Goal: Find contact information: Find contact information

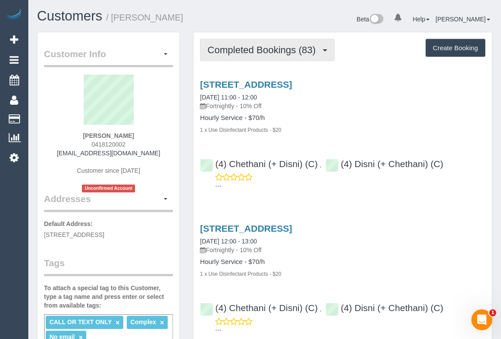
click at [261, 49] on span "Completed Bookings (83)" at bounding box center [263, 49] width 112 height 11
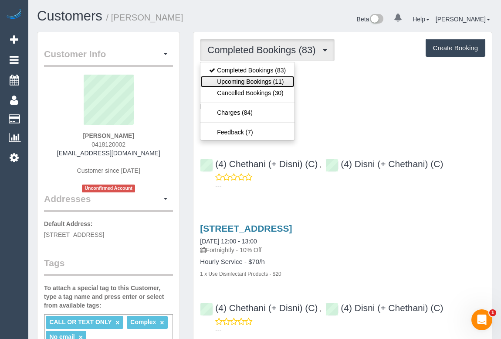
click at [252, 80] on link "Upcoming Bookings (11)" at bounding box center [247, 81] width 94 height 11
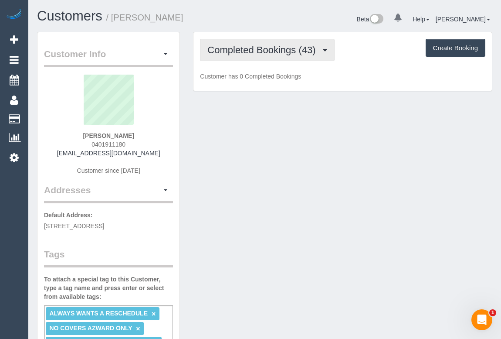
click at [258, 53] on span "Completed Bookings (43)" at bounding box center [263, 49] width 112 height 11
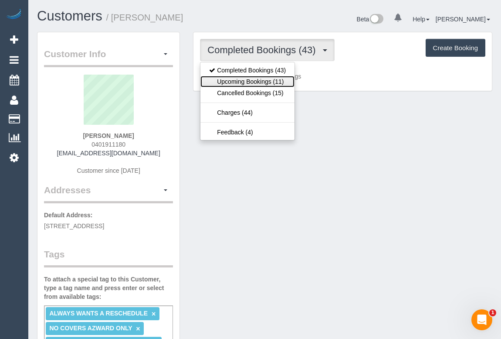
click at [254, 78] on link "Upcoming Bookings (11)" at bounding box center [247, 81] width 94 height 11
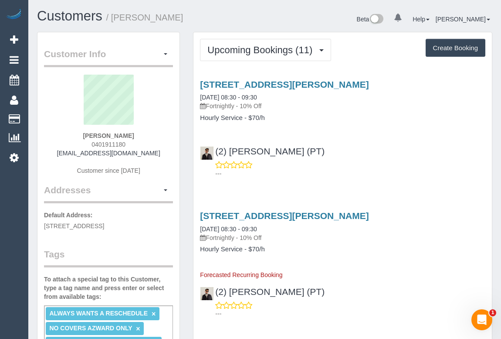
click at [334, 160] on div "---" at bounding box center [342, 168] width 285 height 17
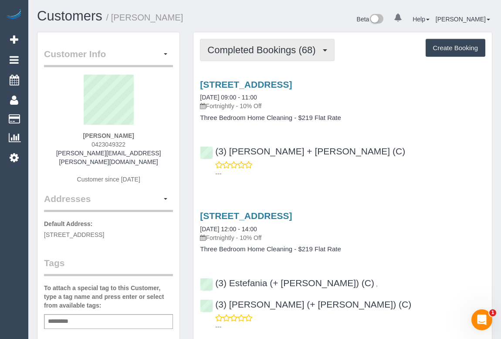
click at [267, 50] on span "Completed Bookings (68)" at bounding box center [263, 49] width 112 height 11
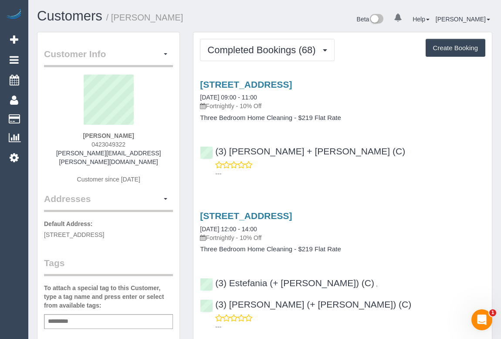
click at [393, 164] on div "---" at bounding box center [342, 168] width 285 height 17
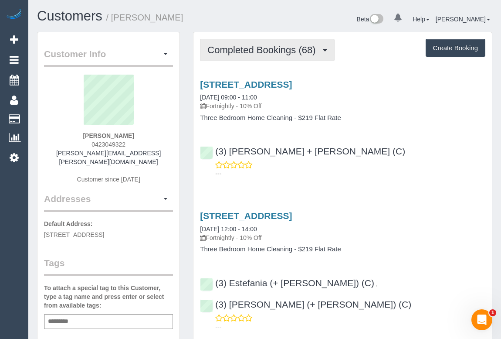
click at [236, 52] on span "Completed Bookings (68)" at bounding box center [263, 49] width 112 height 11
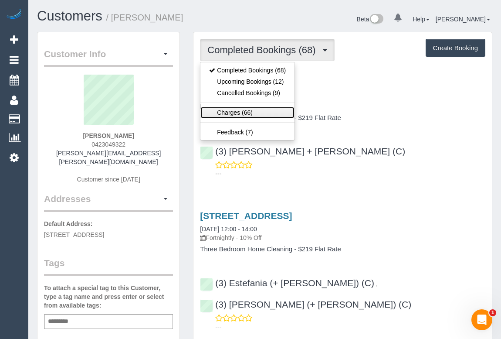
click at [224, 109] on link "Charges (66)" at bounding box center [247, 112] width 94 height 11
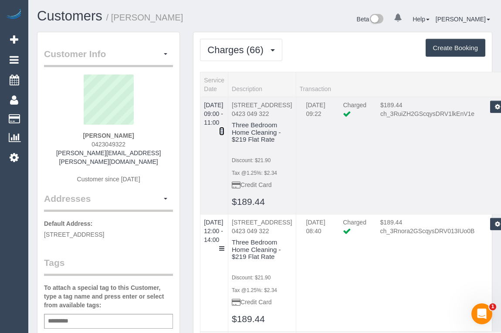
click at [224, 128] on icon at bounding box center [221, 131] width 5 height 6
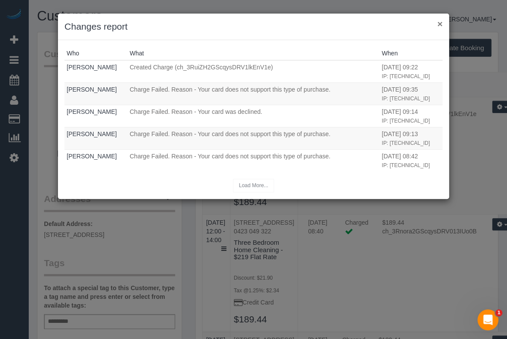
click at [440, 22] on button "×" at bounding box center [439, 23] width 5 height 9
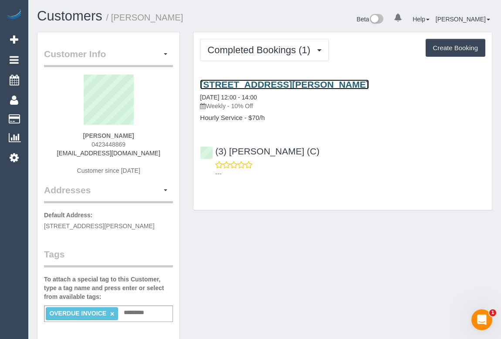
click at [315, 83] on link "[STREET_ADDRESS][PERSON_NAME]" at bounding box center [284, 84] width 169 height 10
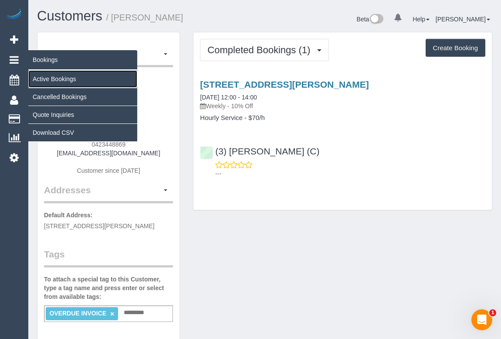
click at [57, 75] on link "Active Bookings" at bounding box center [82, 78] width 109 height 17
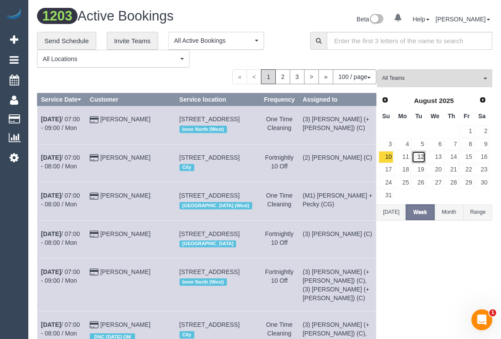
click at [422, 155] on link "12" at bounding box center [419, 157] width 14 height 12
click at [422, 81] on span "All Teams" at bounding box center [431, 78] width 99 height 7
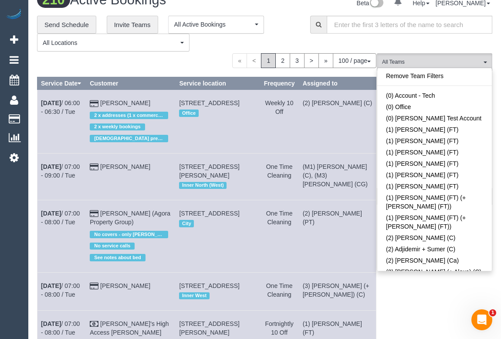
scroll to position [1613, 0]
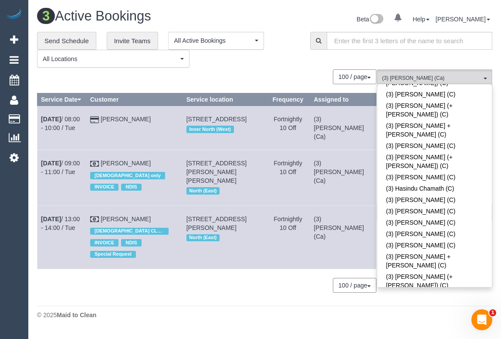
click at [198, 310] on div "3 Active Bookings Beta 0 Your Notifications You have 0 alerts Help Help Docs Ta…" at bounding box center [264, 166] width 473 height 332
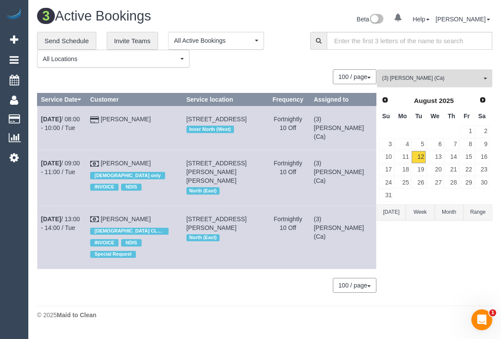
click at [426, 76] on span "(3) [PERSON_NAME] (Ca)" at bounding box center [431, 78] width 99 height 7
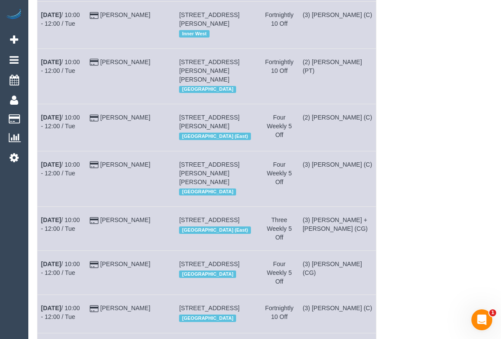
scroll to position [16, 0]
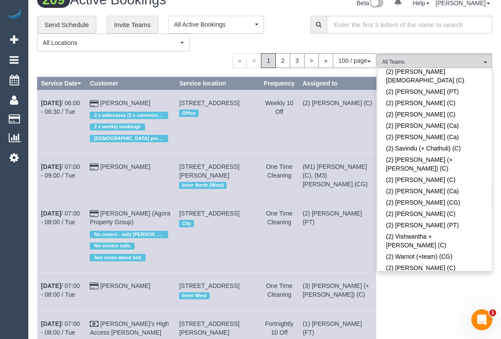
click at [416, 330] on link "(3) Akash Patel (C)" at bounding box center [434, 335] width 115 height 11
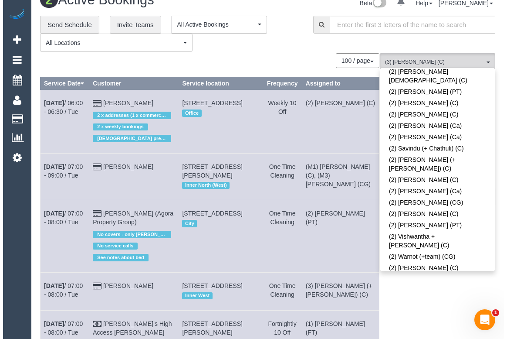
scroll to position [0, 0]
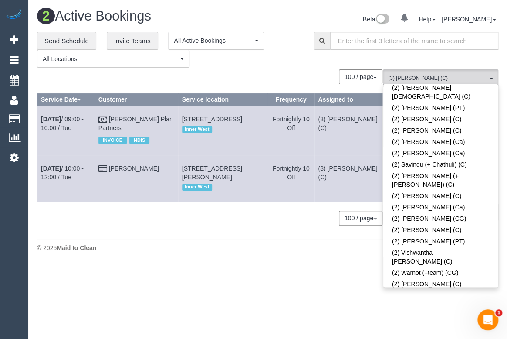
click at [193, 256] on div "2 Active Bookings Beta 0 Your Notifications You have 0 alerts Help Help Docs Ta…" at bounding box center [267, 132] width 479 height 264
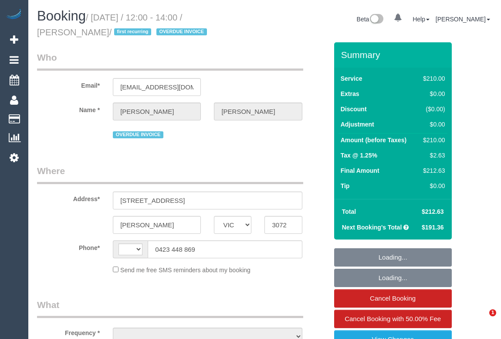
select select "VIC"
select select "string:stripe-pm_1RYK3C2GScqysDRVKc5avfm6"
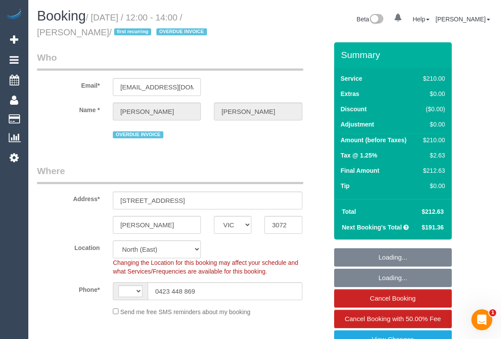
select select "string:AU"
select select "object:717"
select select "180"
select select "number:27"
select select "number:14"
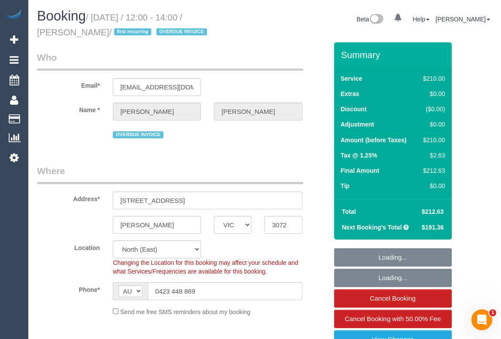
select select "number:19"
select select "number:25"
select select "number:33"
select select "number:12"
select select "object:1485"
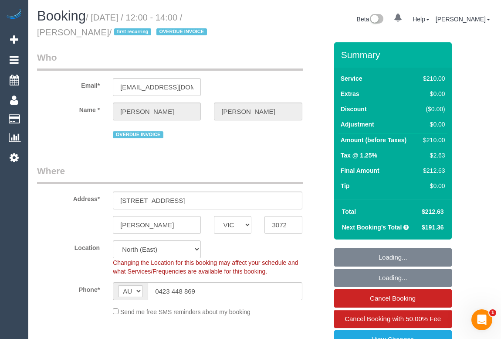
select select "spot1"
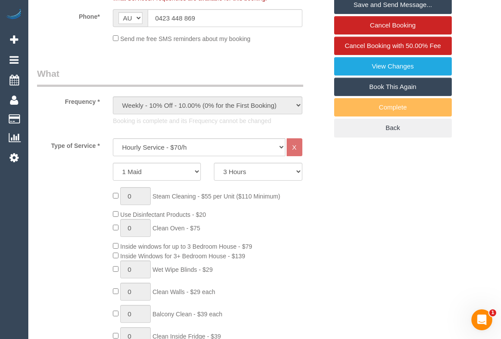
scroll to position [277, 0]
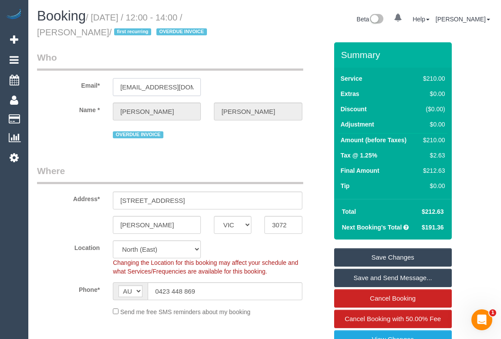
scroll to position [0, 19]
drag, startPoint x: 119, startPoint y: 86, endPoint x: 236, endPoint y: 91, distance: 117.8
click at [236, 91] on div "Email* kelliehutchinsonisis@gmail.com" at bounding box center [182, 73] width 304 height 45
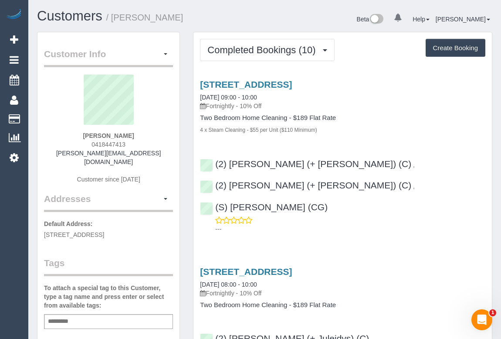
click at [384, 125] on div "4 x Steam Cleaning - $55 per Unit ($110 Minimum)" at bounding box center [342, 129] width 285 height 9
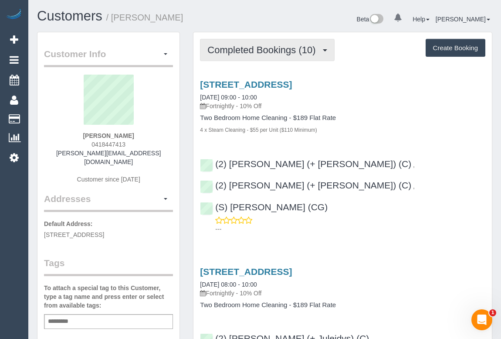
click at [268, 54] on span "Completed Bookings (10)" at bounding box center [263, 49] width 112 height 11
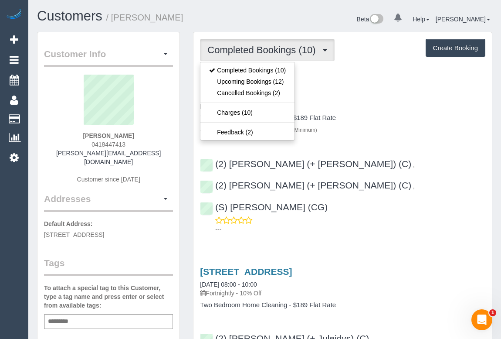
click at [404, 111] on div "[STREET_ADDRESS] [DATE] 09:00 - 10:00 Fortnightly - 10% Off Two Bedroom Home Cl…" at bounding box center [342, 106] width 298 height 54
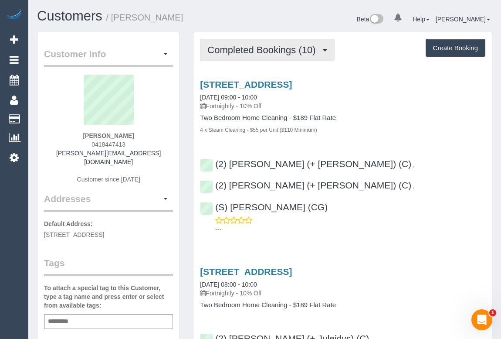
click at [244, 51] on span "Completed Bookings (10)" at bounding box center [263, 49] width 112 height 11
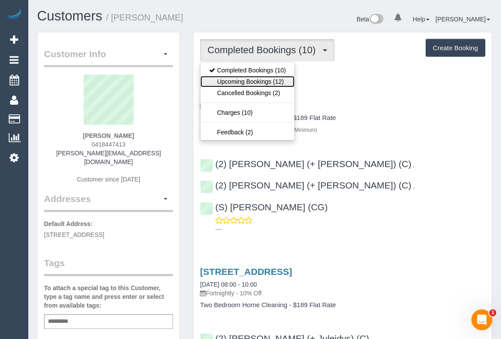
click at [243, 83] on link "Upcoming Bookings (12)" at bounding box center [247, 81] width 94 height 11
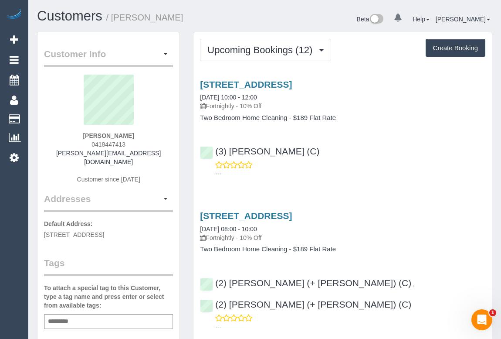
click at [368, 165] on div "---" at bounding box center [342, 168] width 285 height 17
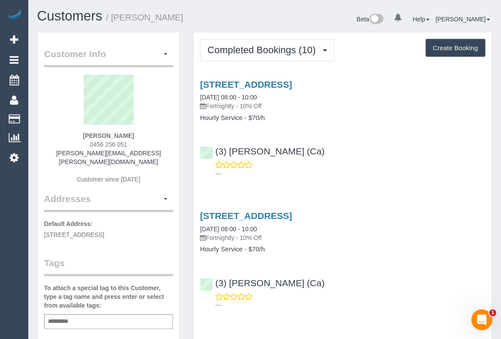
drag, startPoint x: 83, startPoint y: 144, endPoint x: 144, endPoint y: 144, distance: 61.0
click at [144, 144] on div "Erin Lander 0456 256 051 erin.lander@hotmail.com Customer since 2025" at bounding box center [108, 134] width 129 height 118
copy span "0456 256 051"
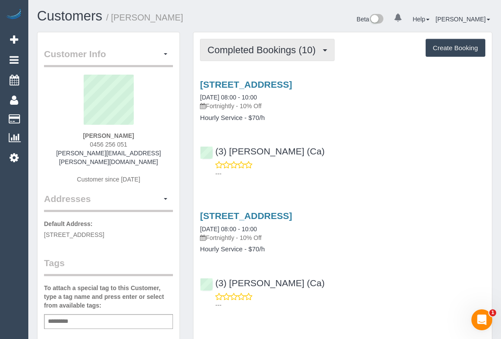
click at [239, 51] on span "Completed Bookings (10)" at bounding box center [263, 49] width 112 height 11
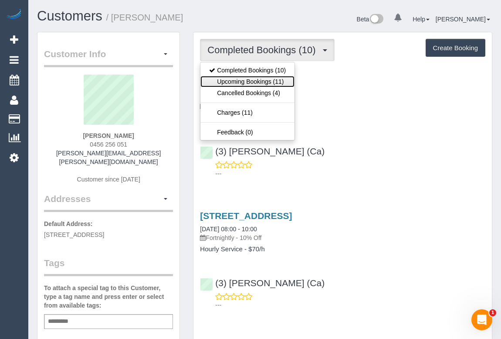
click at [240, 78] on link "Upcoming Bookings (11)" at bounding box center [247, 81] width 94 height 11
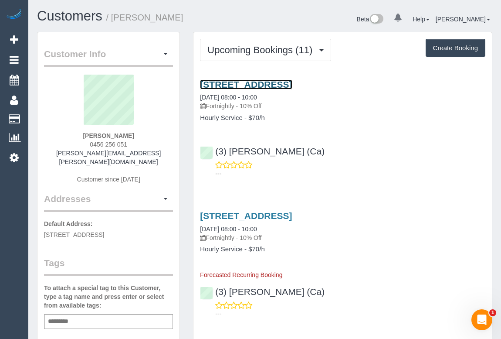
click at [261, 84] on link "451 Upper Heidelberg Road, Heidelberg Heights, VIC 3081" at bounding box center [246, 84] width 92 height 10
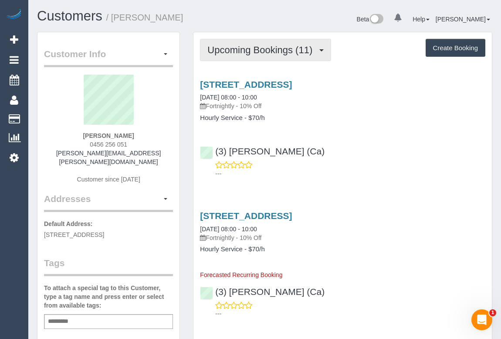
click at [274, 49] on span "Upcoming Bookings (11)" at bounding box center [261, 49] width 109 height 11
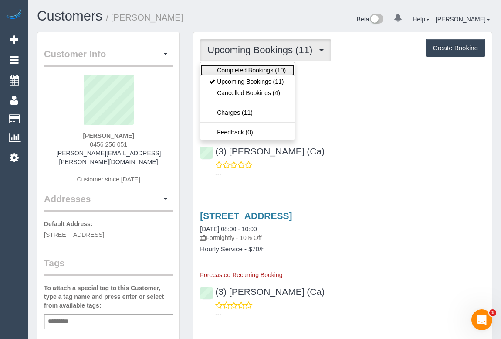
click at [265, 68] on link "Completed Bookings (10)" at bounding box center [247, 69] width 94 height 11
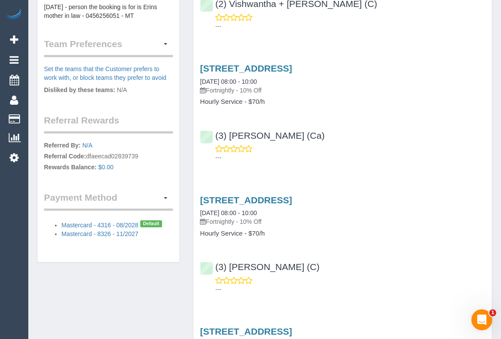
scroll to position [436, 0]
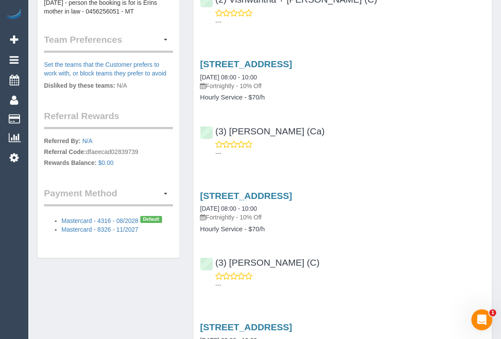
click at [380, 261] on div "(3) Imanuil Afiuo (C) ---" at bounding box center [342, 269] width 298 height 39
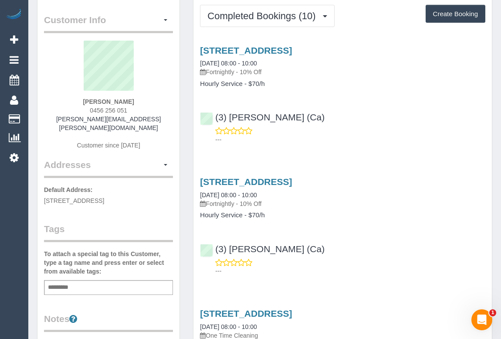
scroll to position [0, 0]
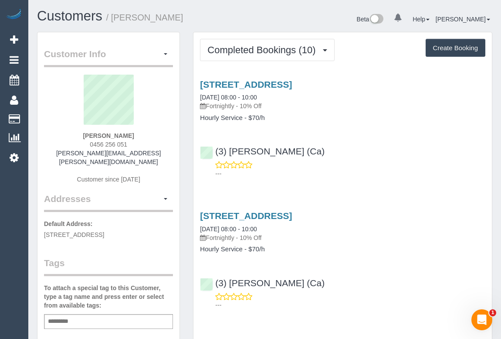
drag, startPoint x: 85, startPoint y: 141, endPoint x: 129, endPoint y: 145, distance: 43.7
click at [129, 145] on div "Erin Lander 0456 256 051 erin.lander@hotmail.com Customer since 2025" at bounding box center [108, 134] width 129 height 118
copy span "0456 256 051"
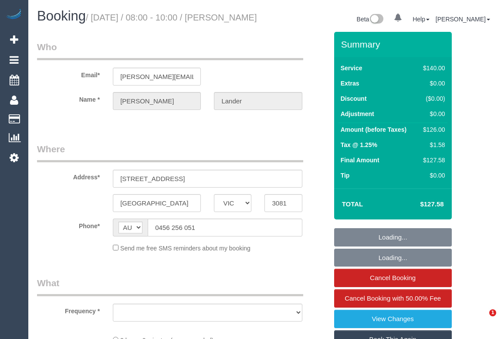
select select "VIC"
select select "string:stripe-pm_1RU0QO2GScqysDRV3gw4PVG3"
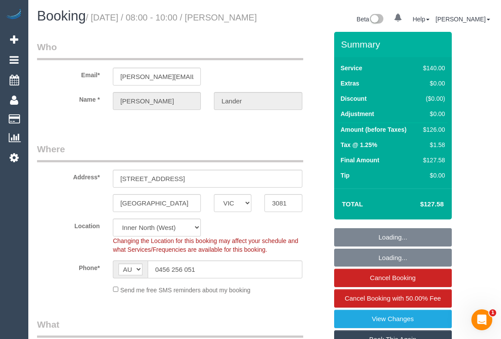
select select "object:685"
select select "number:30"
select select "number:14"
select select "number:21"
select select "number:22"
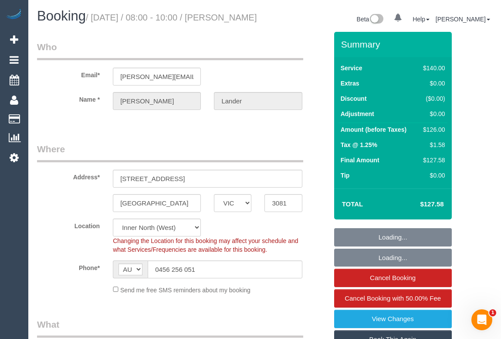
select select "number:34"
select select "number:11"
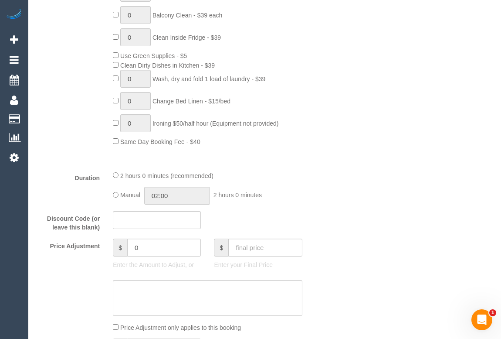
select select "spot1"
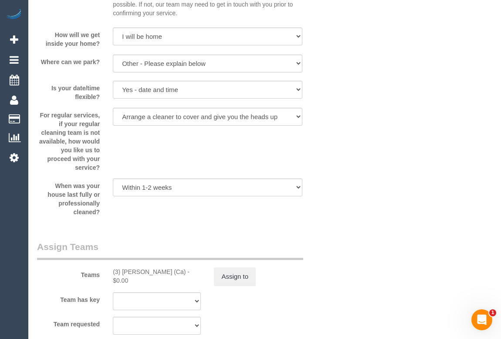
scroll to position [1148, 0]
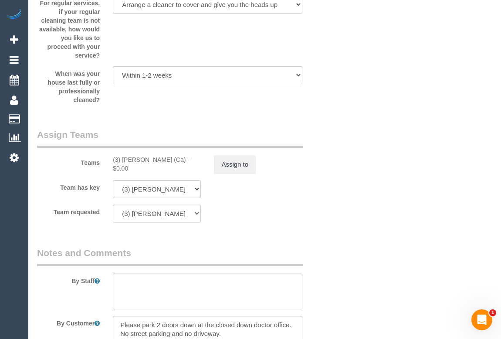
scroll to position [1346, 0]
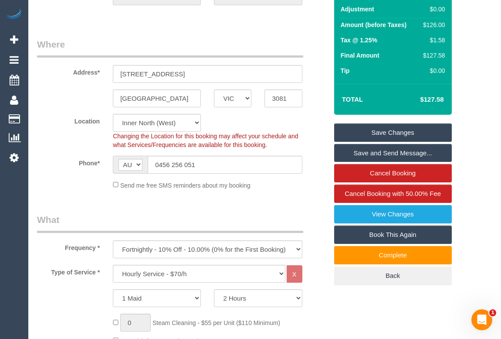
scroll to position [0, 0]
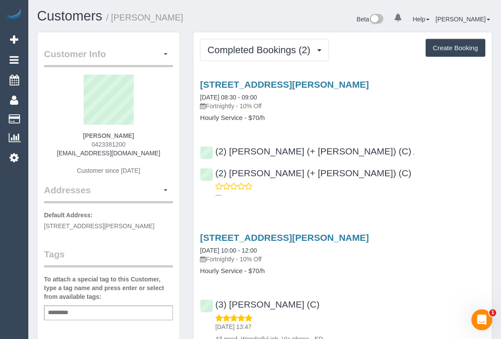
drag, startPoint x: 89, startPoint y: 145, endPoint x: 154, endPoint y: 144, distance: 64.9
click at [154, 144] on div "PEARL JAYADEEP 0423381200 pjayadeep12@hotmail.com Customer since 2023" at bounding box center [108, 129] width 129 height 109
copy span "0423381200"
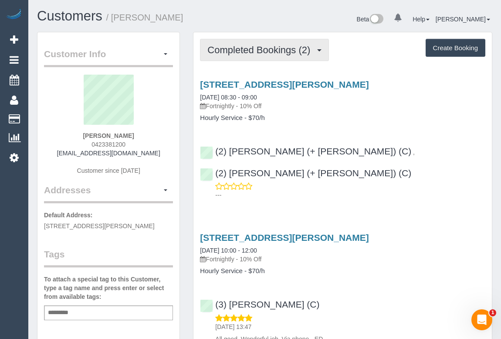
click at [257, 53] on span "Completed Bookings (2)" at bounding box center [260, 49] width 107 height 11
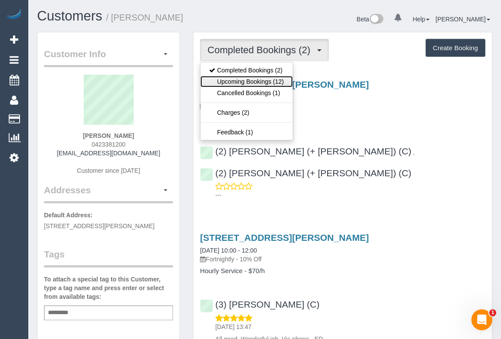
click at [254, 79] on link "Upcoming Bookings (12)" at bounding box center [246, 81] width 92 height 11
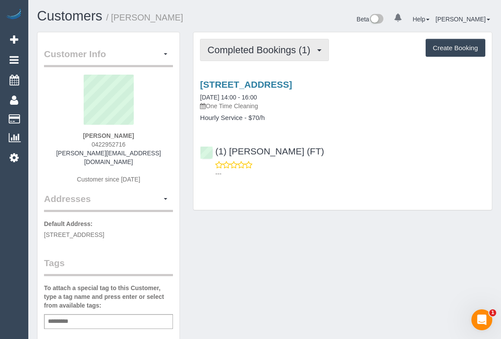
click at [273, 53] on span "Completed Bookings (1)" at bounding box center [260, 49] width 107 height 11
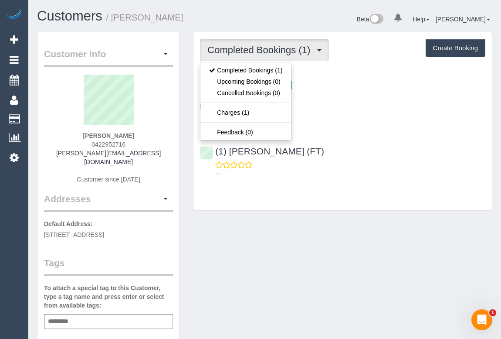
click at [276, 235] on div "Customer Info Edit Contact Info Send Message Email Preferences Special Sales Ta…" at bounding box center [264, 332] width 468 height 601
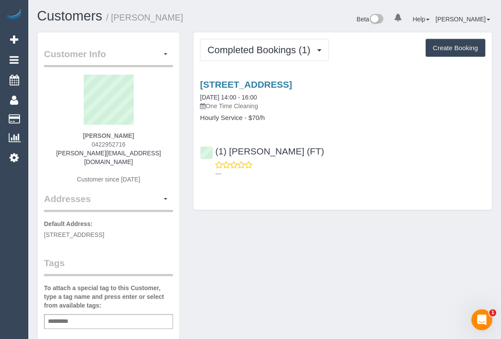
click at [261, 252] on div "Customer Info Edit Contact Info Send Message Email Preferences Special Sales Ta…" at bounding box center [264, 332] width 468 height 601
click at [262, 271] on div "Customer Info Edit Contact Info Send Message Email Preferences Special Sales Ta…" at bounding box center [264, 332] width 468 height 601
click at [272, 249] on div "Customer Info Edit Contact Info Send Message Email Preferences Special Sales Ta…" at bounding box center [264, 332] width 468 height 601
click at [246, 274] on div "Customer Info Edit Contact Info Send Message Email Preferences Special Sales Ta…" at bounding box center [264, 332] width 468 height 601
click at [326, 255] on div "Customer Info Edit Contact Info Send Message Email Preferences Special Sales Ta…" at bounding box center [264, 332] width 468 height 601
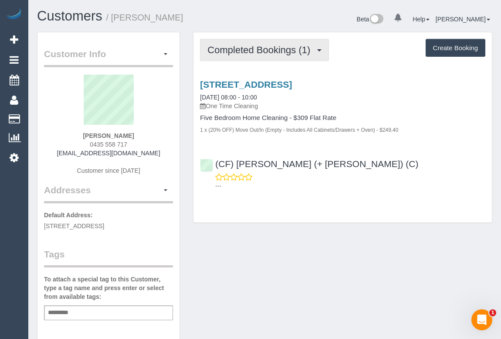
click at [251, 53] on span "Completed Bookings (1)" at bounding box center [260, 49] width 107 height 11
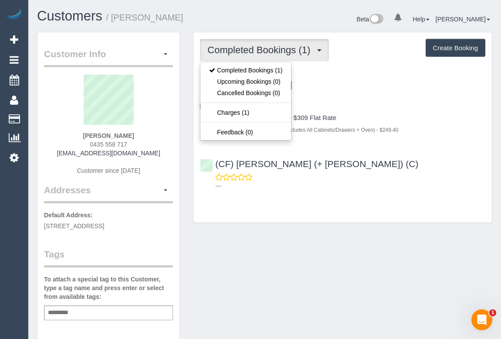
click at [360, 244] on div "Customer Info Edit Contact Info Send Message Email Preferences Special Sales Ta…" at bounding box center [264, 337] width 468 height 610
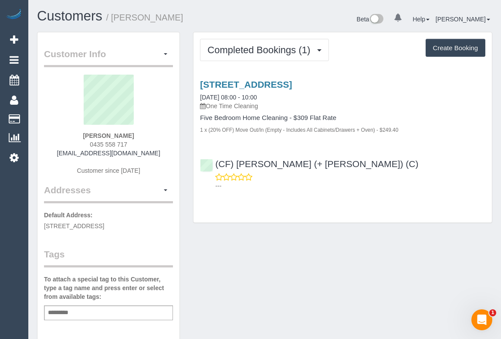
click at [256, 237] on div "Customer Info Edit Contact Info Send Message Email Preferences Special Sales Ta…" at bounding box center [264, 337] width 468 height 610
click at [288, 255] on div "Customer Info Edit Contact Info Send Message Email Preferences Special Sales Ta…" at bounding box center [264, 337] width 468 height 610
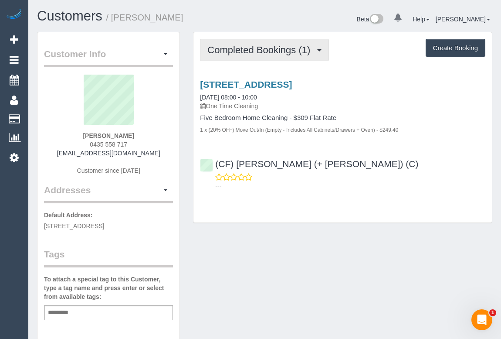
click at [254, 49] on span "Completed Bookings (1)" at bounding box center [260, 49] width 107 height 11
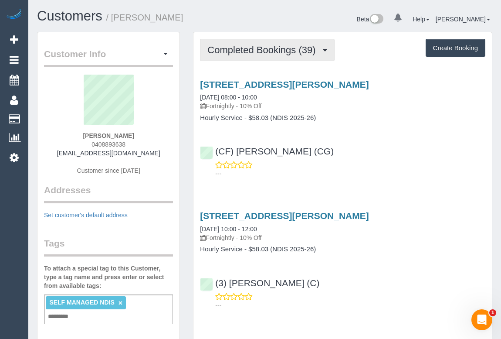
drag, startPoint x: 244, startPoint y: 56, endPoint x: 243, endPoint y: 66, distance: 10.1
click at [244, 56] on button "Completed Bookings (39)" at bounding box center [267, 50] width 134 height 22
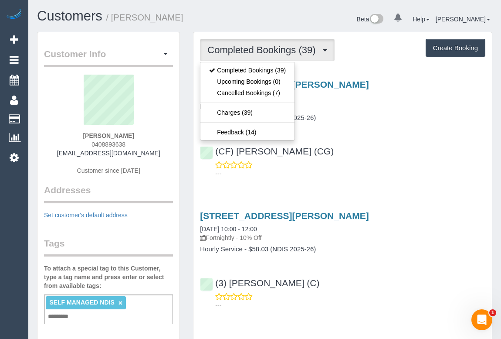
click at [409, 135] on div "6 Paul Avenue, Box Hill North, VIC 3129 07/08/2025 08:00 - 10:00 Fortnightly - …" at bounding box center [342, 127] width 298 height 110
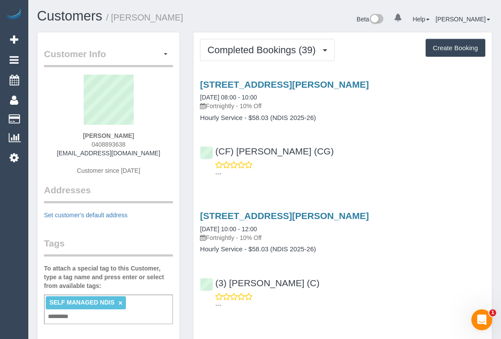
click at [332, 178] on div "6 Paul Avenue, Box Hill North, VIC 3129 07/08/2025 08:00 - 10:00 Fortnightly - …" at bounding box center [342, 127] width 298 height 110
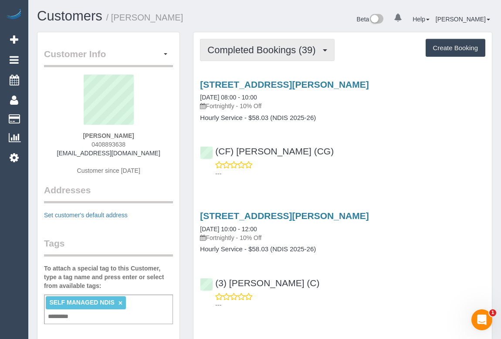
click at [258, 53] on span "Completed Bookings (39)" at bounding box center [263, 49] width 112 height 11
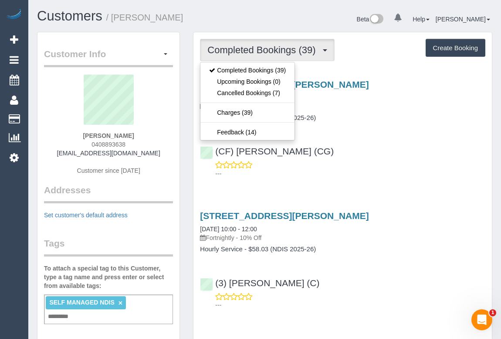
click at [347, 102] on p "Fortnightly - 10% Off" at bounding box center [342, 106] width 285 height 9
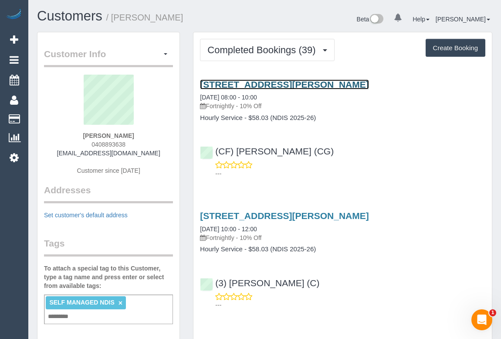
click at [324, 83] on link "6 Paul Avenue, Box Hill North, VIC 3129" at bounding box center [284, 84] width 169 height 10
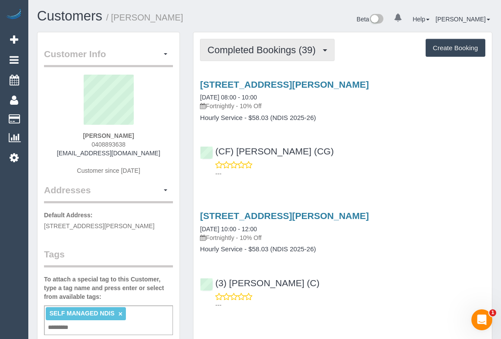
click at [257, 59] on button "Completed Bookings (39)" at bounding box center [267, 50] width 134 height 22
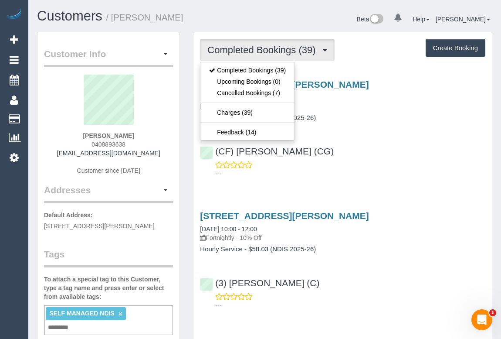
click at [416, 171] on p "---" at bounding box center [350, 173] width 270 height 9
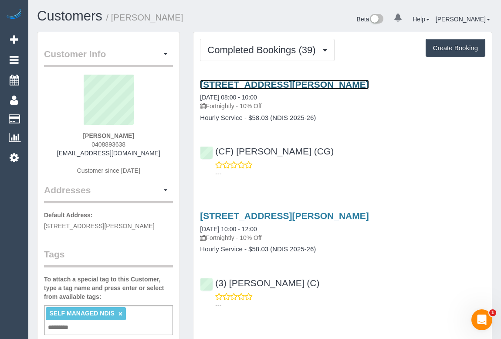
click at [280, 85] on link "6 Paul Avenue, Box Hill North, VIC 3129" at bounding box center [284, 84] width 169 height 10
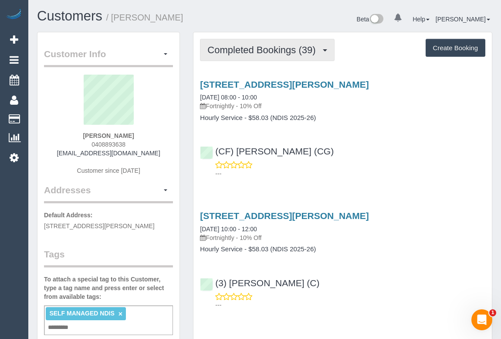
click at [258, 55] on button "Completed Bookings (39)" at bounding box center [267, 50] width 134 height 22
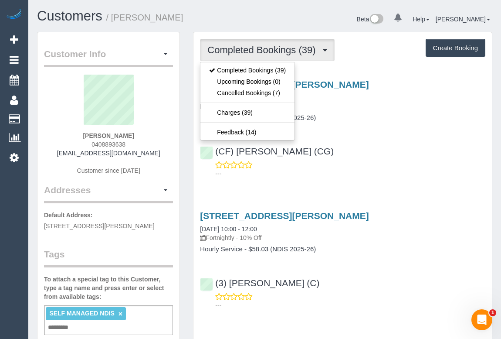
click at [369, 133] on div "6 Paul Avenue, Box Hill North, VIC 3129 07/08/2025 08:00 - 10:00 Fortnightly - …" at bounding box center [342, 127] width 298 height 110
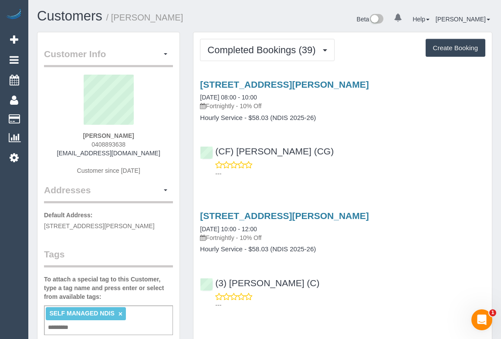
drag, startPoint x: 316, startPoint y: 149, endPoint x: 217, endPoint y: 141, distance: 99.2
click at [217, 141] on div "(CF) Kasun De Silva (CG) ---" at bounding box center [342, 158] width 298 height 39
copy link "(CF) [PERSON_NAME] (CG)"
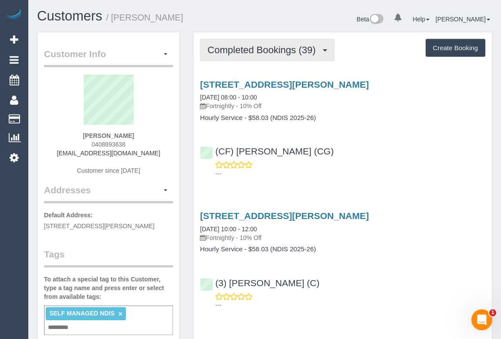
click at [274, 46] on span "Completed Bookings (39)" at bounding box center [263, 49] width 112 height 11
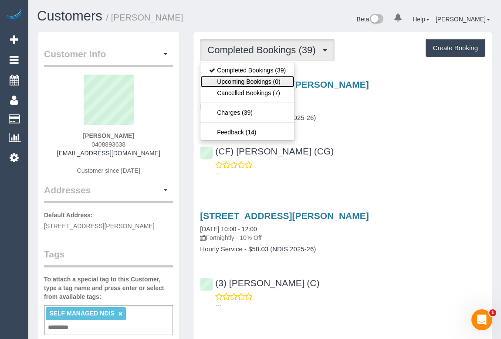
click at [256, 78] on link "Upcoming Bookings (0)" at bounding box center [247, 81] width 94 height 11
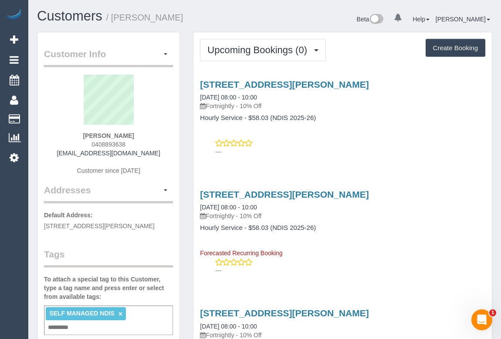
click at [345, 156] on div "6 Paul Avenue, Box Hill North, VIC 3129 21/08/2025 08:00 - 10:00 Fortnightly - …" at bounding box center [342, 116] width 298 height 88
click at [324, 143] on div "---" at bounding box center [342, 147] width 285 height 17
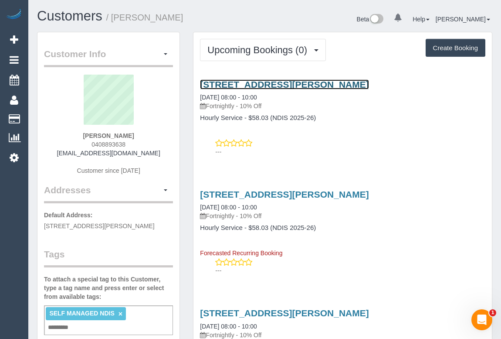
click at [273, 82] on link "6 Paul Avenue, Box Hill North, VIC 3129" at bounding box center [284, 84] width 169 height 10
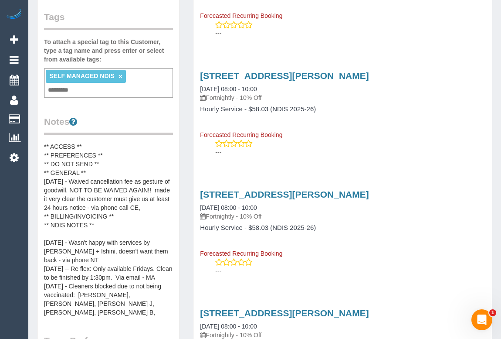
scroll to position [237, 0]
click at [109, 153] on pre "** ACCESS ** ** PREFERENCES ** ** DO NOT SEND ** ** GENERAL ** 05/08/2025 - Wai…" at bounding box center [108, 229] width 129 height 174
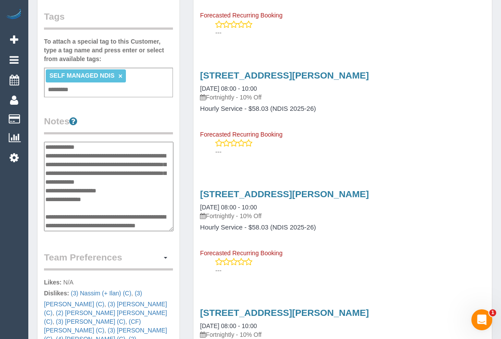
scroll to position [0, 0]
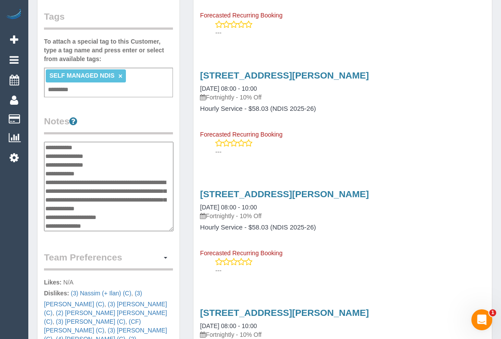
click at [114, 153] on textarea "**********" at bounding box center [108, 187] width 129 height 90
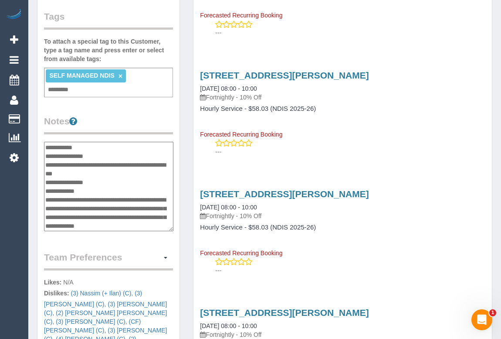
type textarea "**********"
click at [159, 112] on div "Customer Info Edit Contact Info Send Message Email Preferences Special Sales Ta…" at bounding box center [108, 164] width 142 height 738
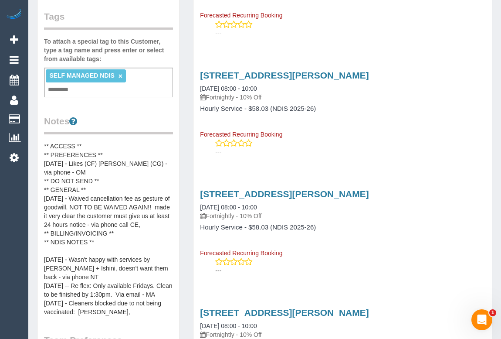
click at [452, 230] on h4 "Hourly Service - $58.03 (NDIS 2025-26)" at bounding box center [342, 227] width 285 height 7
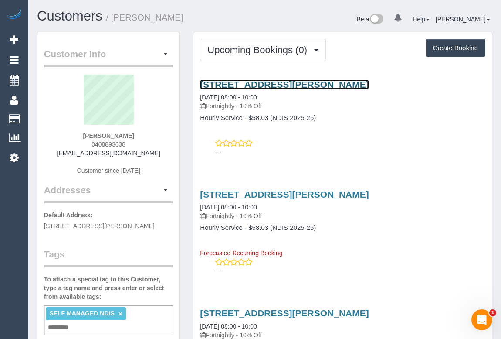
click at [260, 83] on link "6 Paul Avenue, Box Hill North, VIC 3129" at bounding box center [284, 84] width 169 height 10
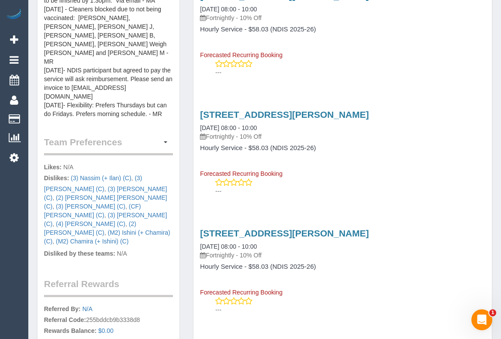
scroll to position [436, 0]
click at [167, 141] on span "button" at bounding box center [165, 142] width 3 height 2
click at [138, 158] on link "Manage Preferences" at bounding box center [135, 157] width 74 height 11
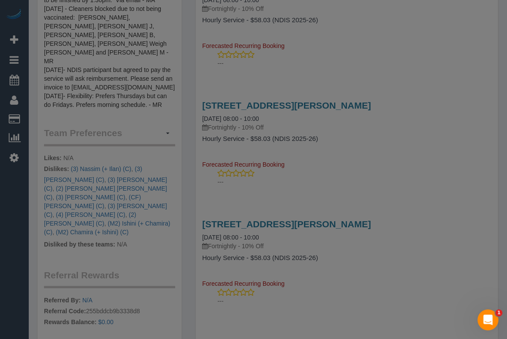
scroll to position [96, 0]
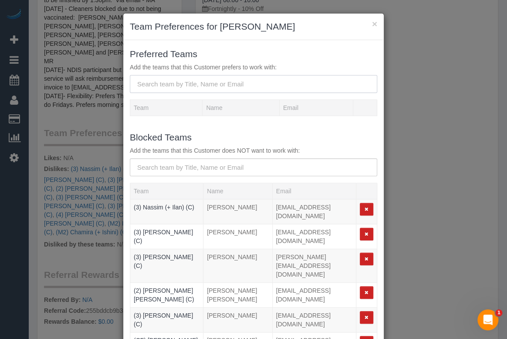
click at [170, 81] on input "text" at bounding box center [253, 84] width 247 height 18
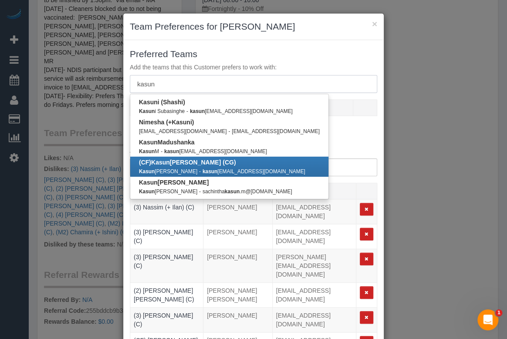
type input "kasun"
click at [173, 165] on b "(CF) Kasun De Silva (CG)" at bounding box center [187, 162] width 97 height 7
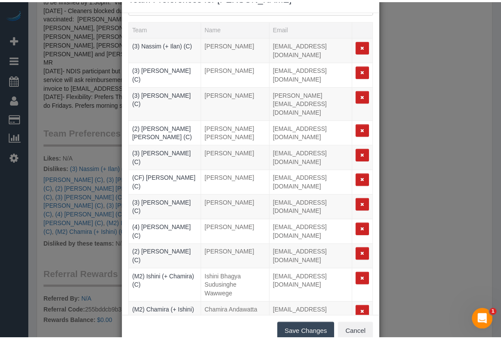
scroll to position [51, 0]
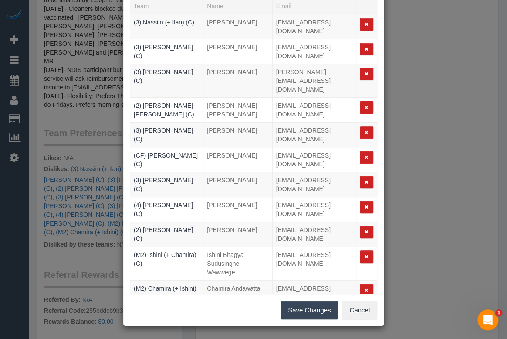
click at [306, 309] on button "Save Changes" at bounding box center [310, 310] width 58 height 18
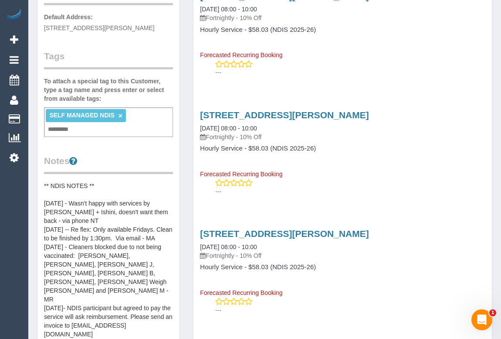
scroll to position [79, 0]
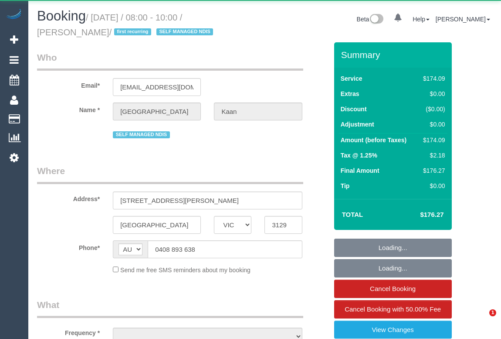
select select "VIC"
select select "180"
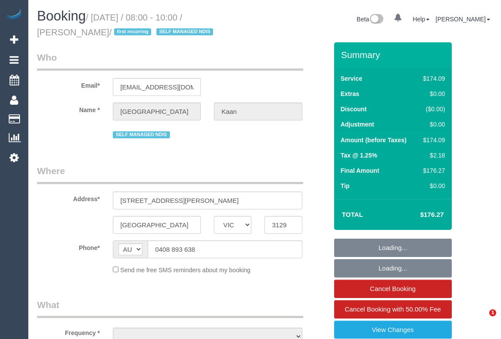
select select "spot1"
select select "object:1119"
select select "number:28"
select select "number:14"
select select "number:18"
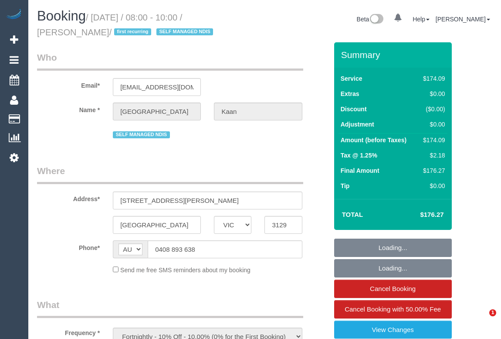
select select "number:24"
select select "number:34"
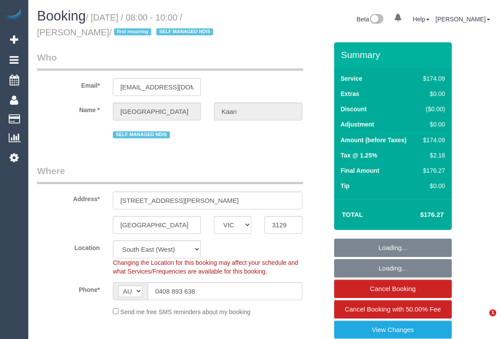
select select "spot6"
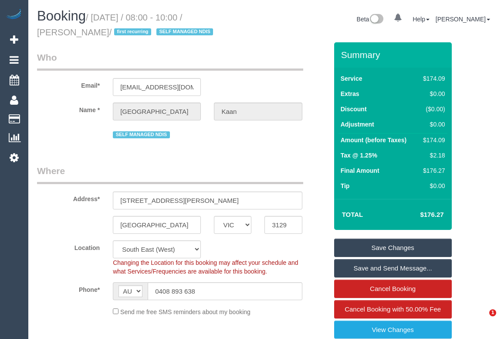
select select "object:2255"
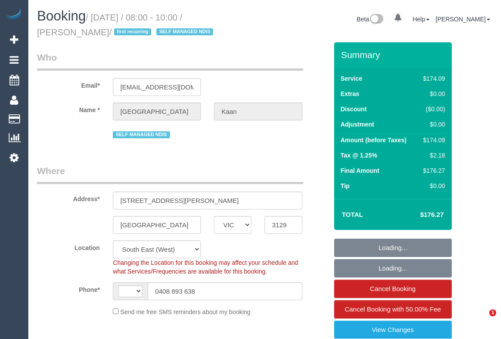
select select "VIC"
select select "180"
select select "string:stripe-pm_1Rjt182GScqysDRVd9mYAh9c"
select select "object:364"
select select "string:AU"
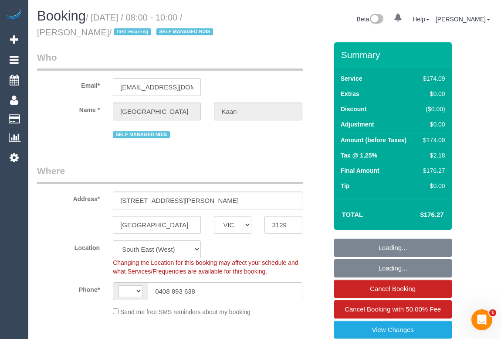
select select "number:28"
select select "number:14"
select select "number:18"
select select "number:24"
select select "number:34"
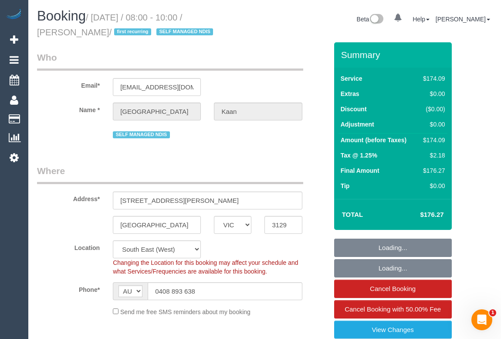
select select "spot1"
click at [283, 168] on legend "Where" at bounding box center [170, 174] width 266 height 20
select select "object:1275"
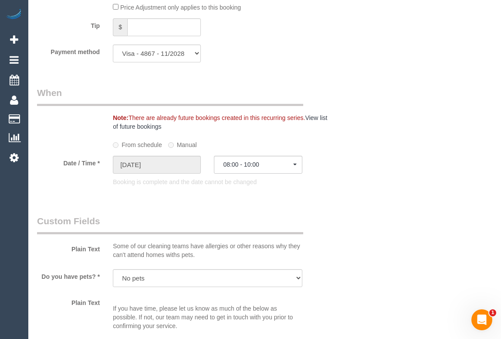
scroll to position [832, 0]
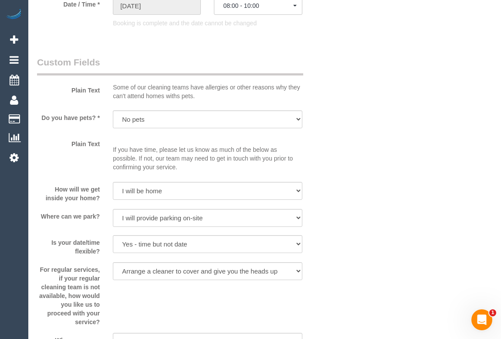
click at [370, 189] on div "Who Email* serey.sok@gmail.com Name * Florence Kaan SELF MANAGED NDIS Where Add…" at bounding box center [264, 62] width 455 height 1702
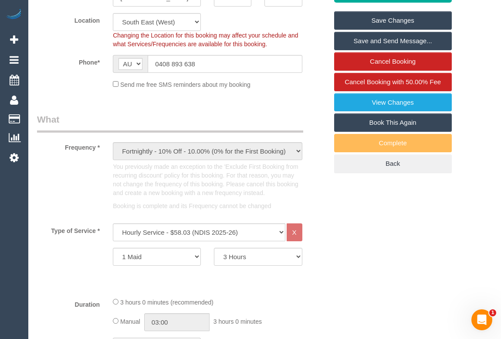
scroll to position [158, 0]
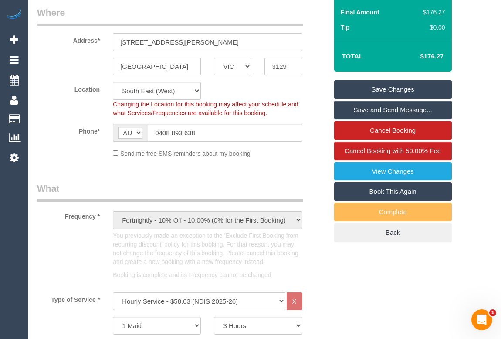
click at [368, 190] on link "Book This Again" at bounding box center [393, 191] width 118 height 18
select select "VIC"
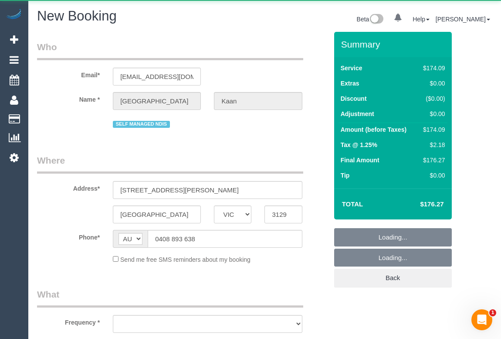
select select "number:28"
select select "number:14"
select select "number:18"
select select "number:24"
select select "number:34"
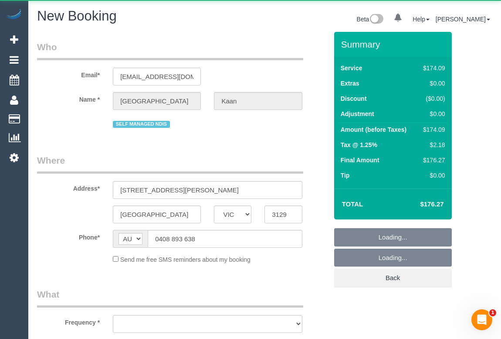
select select "object:2112"
select select "string:stripe-pm_1Rjt182GScqysDRVd9mYAh9c"
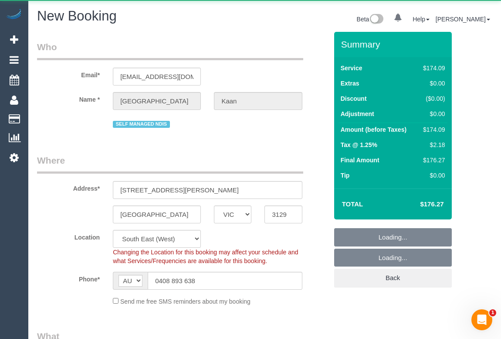
select select "object:2119"
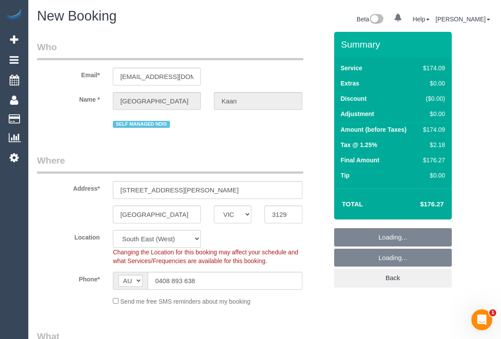
select select "180"
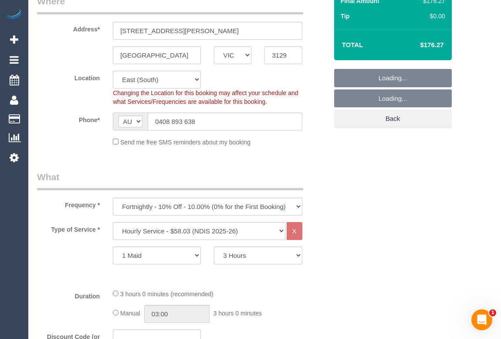
select select "57"
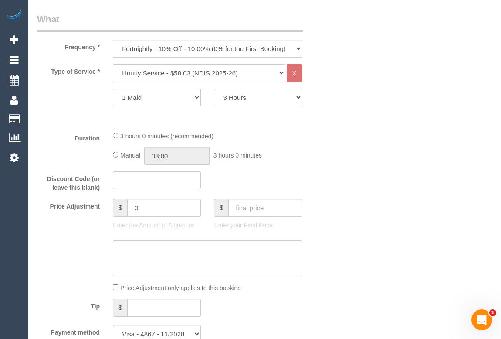
select select "object:2684"
click at [299, 51] on select "One Time Cleaning Weekly - 10% Off - 10.00% (0% for the First Booking) Fortnigh…" at bounding box center [207, 49] width 189 height 18
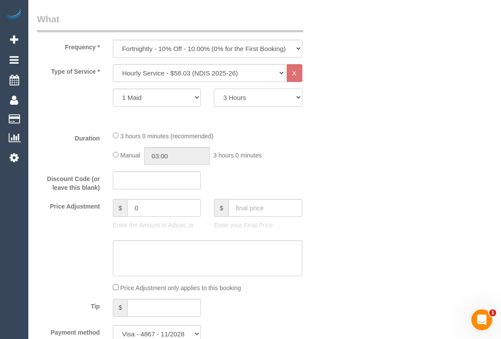
click at [299, 100] on select "2 Hours 2.5 Hours 3 Hours 3.5 Hours 4 Hours 4.5 Hours 5 Hours 5.5 Hours 6 Hours…" at bounding box center [258, 97] width 88 height 18
select select "120"
click at [214, 88] on select "2 Hours 2.5 Hours 3 Hours 3.5 Hours 4 Hours 4.5 Hours 5 Hours 5.5 Hours 6 Hours…" at bounding box center [258, 97] width 88 height 18
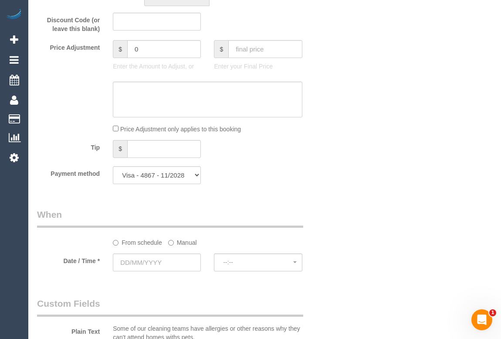
scroll to position [650, 0]
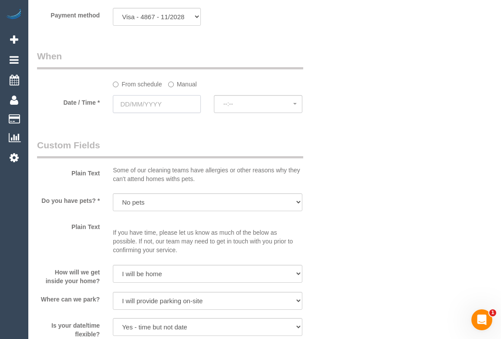
click at [143, 99] on input "text" at bounding box center [157, 104] width 88 height 18
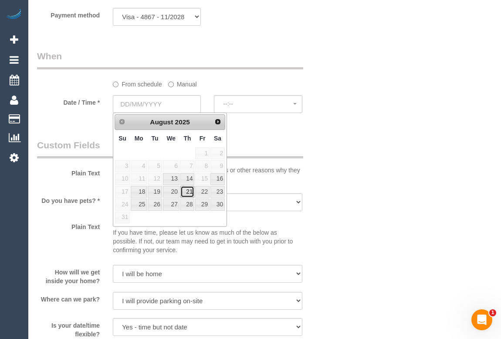
click at [187, 190] on link "21" at bounding box center [187, 192] width 14 height 12
type input "21/08/2025"
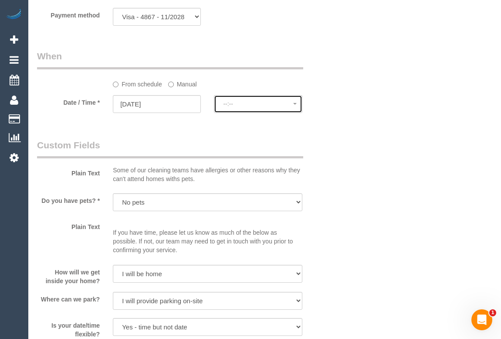
click at [248, 105] on span "--:--" at bounding box center [258, 103] width 70 height 7
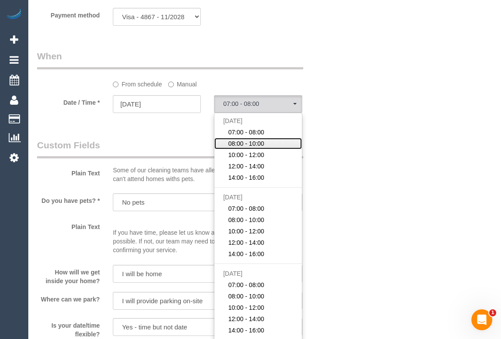
click at [268, 144] on link "08:00 - 10:00" at bounding box center [257, 143] width 87 height 11
select select "spot12"
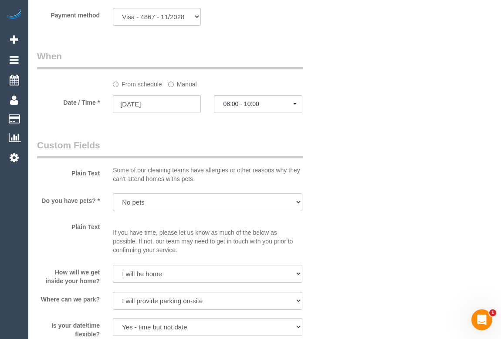
click at [366, 193] on div "Who Email* serey.sok@gmail.com Name * Florence Kaan SELF MANAGED NDIS Where Add…" at bounding box center [264, 160] width 455 height 1557
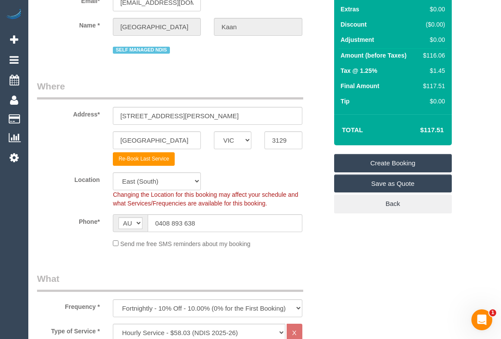
scroll to position [74, 0]
click at [396, 165] on link "Create Booking" at bounding box center [393, 163] width 118 height 18
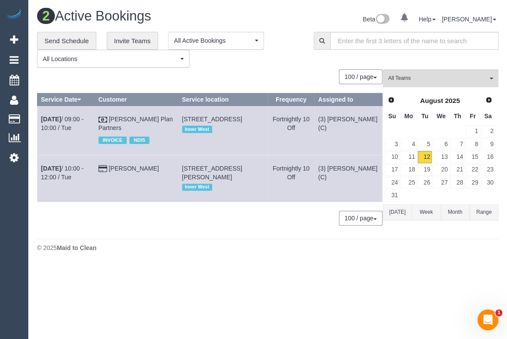
click at [251, 245] on div "© 2025 Maid to Clean" at bounding box center [267, 247] width 461 height 9
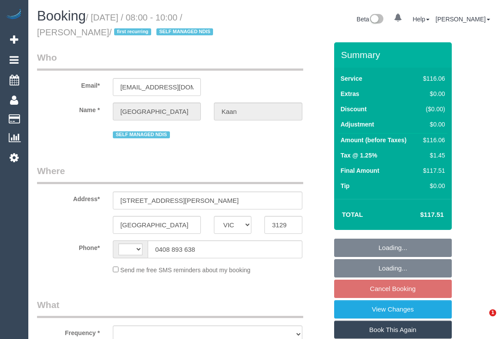
select select "VIC"
select select "object:286"
select select "string:stripe-pm_1Rjt182GScqysDRVd9mYAh9c"
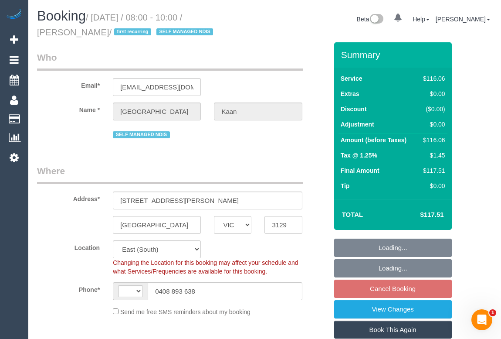
select select "string:AU"
click at [302, 168] on legend "Where" at bounding box center [170, 174] width 266 height 20
select select "number:28"
select select "number:14"
select select "number:18"
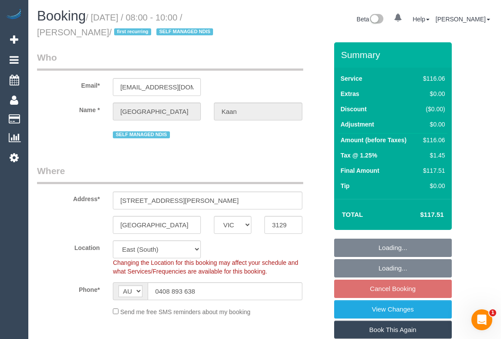
select select "number:24"
select select "number:34"
select select "object:1161"
select select "spot2"
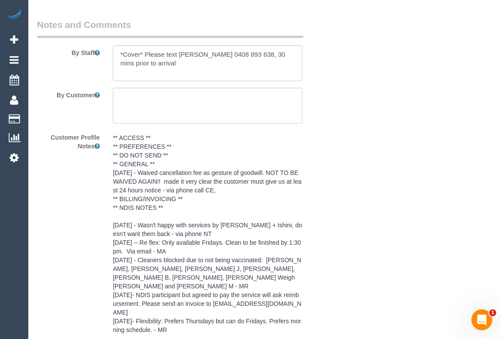
scroll to position [1319, 0]
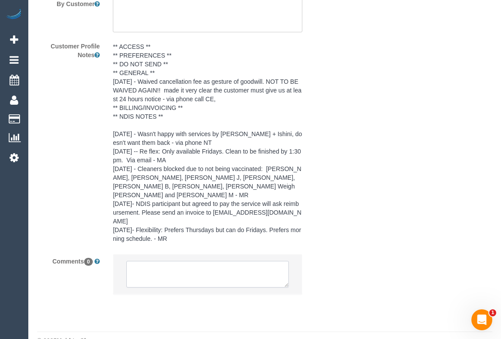
click at [175, 261] on textarea at bounding box center [207, 274] width 162 height 27
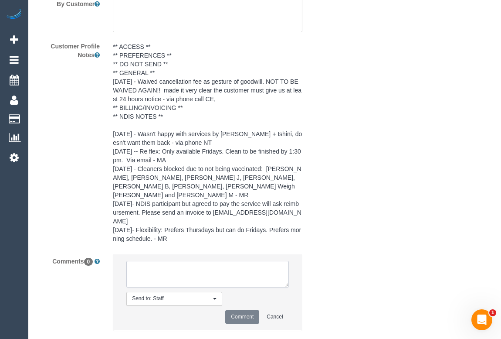
paste textarea "(CF) [PERSON_NAME] (CG)"
type textarea "(CF) [PERSON_NAME] (CG)"
drag, startPoint x: 220, startPoint y: 253, endPoint x: 130, endPoint y: 244, distance: 90.6
click at [130, 261] on textarea at bounding box center [207, 274] width 162 height 27
click at [282, 310] on button "Cancel" at bounding box center [274, 317] width 27 height 14
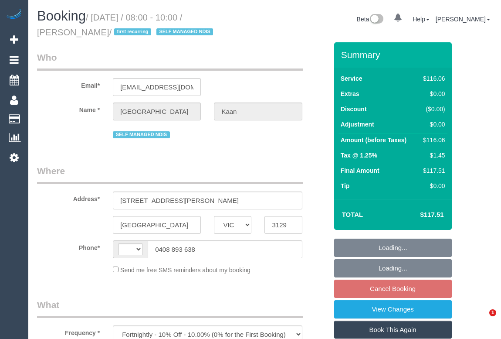
select select "VIC"
select select "string:stripe-pm_1Rjt182GScqysDRVd9mYAh9c"
select select "number:28"
select select "number:14"
select select "number:18"
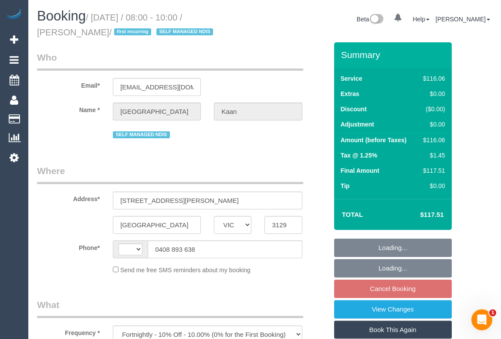
select select "number:24"
select select "number:34"
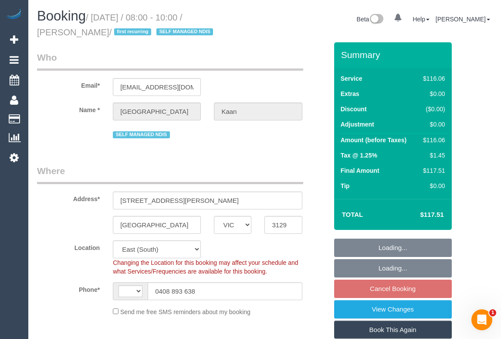
select select "object:498"
select select "string:AU"
select select "spot2"
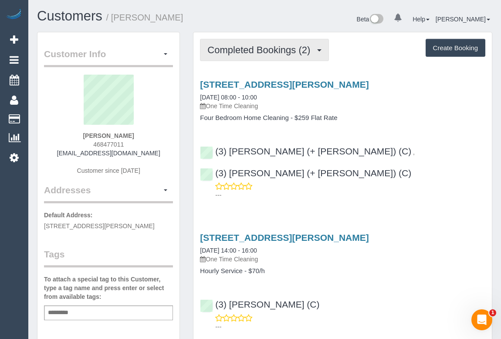
drag, startPoint x: 244, startPoint y: 55, endPoint x: 222, endPoint y: 32, distance: 32.0
click at [244, 55] on button "Completed Bookings (2)" at bounding box center [264, 50] width 129 height 22
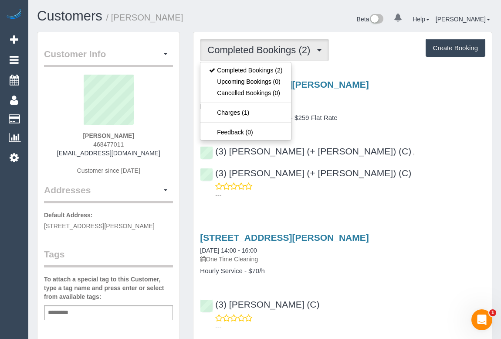
click at [404, 199] on div "Service Feedback 221 O’hea Street, Pascoe Vale South, VIC 3044 07/08/2025 08:00…" at bounding box center [342, 203] width 285 height 263
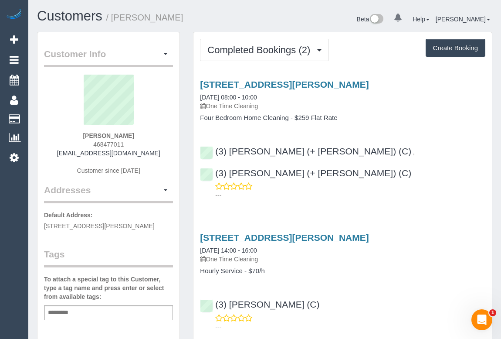
click at [319, 261] on div "1 O’sullivan Court, Fawkner, VIC 3060 17/12/2024 14:00 - 16:00 One Time Cleanin…" at bounding box center [342, 280] width 298 height 110
drag, startPoint x: 67, startPoint y: 154, endPoint x: 155, endPoint y: 160, distance: 88.3
click at [155, 160] on div "Laura McMenamin 468477011 laelimac@gmail.com Customer since 2024" at bounding box center [108, 129] width 129 height 109
copy div "laelimac@gmail.com"
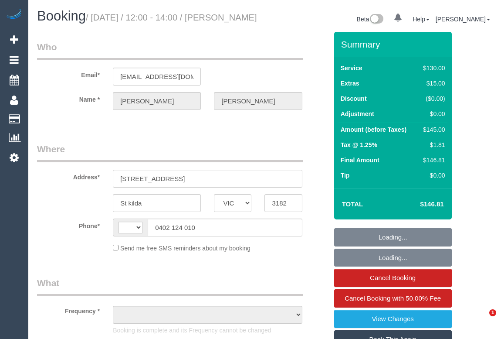
select select "VIC"
select select "object:350"
select select "number:28"
select select "number:16"
select select "number:20"
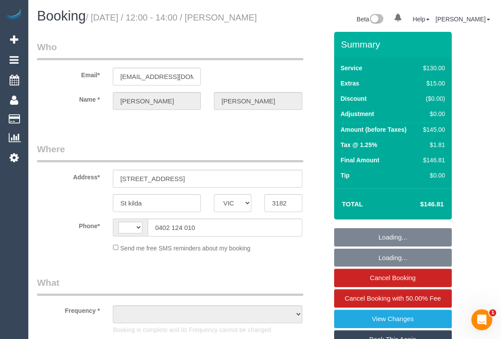
select select "number:24"
select select "number:13"
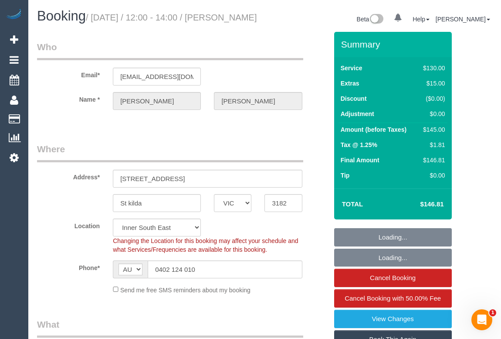
select select "string:AU"
select select "string:stripe-pm_1P09jk2GScqysDRVozvcMxlR"
select select "object:1474"
select select "spot1"
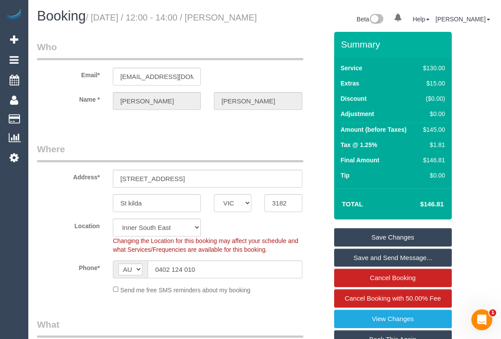
click at [281, 32] on div "Booking / [DATE] / 12:00 - 14:00 / [PERSON_NAME] Beta 0 Your Notifications You …" at bounding box center [264, 20] width 468 height 23
drag, startPoint x: 216, startPoint y: 17, endPoint x: 218, endPoint y: 40, distance: 22.3
click at [218, 27] on div "Booking / [DATE] / 12:00 - 14:00 / [PERSON_NAME]" at bounding box center [147, 18] width 234 height 19
copy small "[PERSON_NAME]"
drag, startPoint x: 105, startPoint y: 146, endPoint x: 155, endPoint y: 139, distance: 50.2
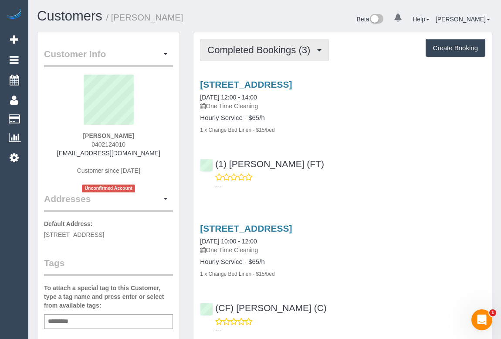
click at [234, 54] on span "Completed Bookings (3)" at bounding box center [260, 49] width 107 height 11
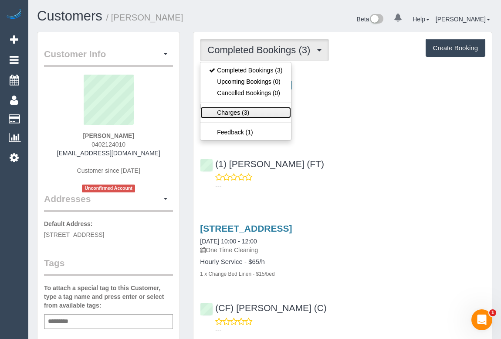
click at [232, 113] on link "Charges (3)" at bounding box center [245, 112] width 91 height 11
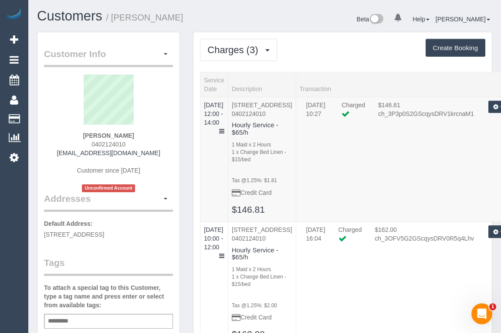
scroll to position [39, 0]
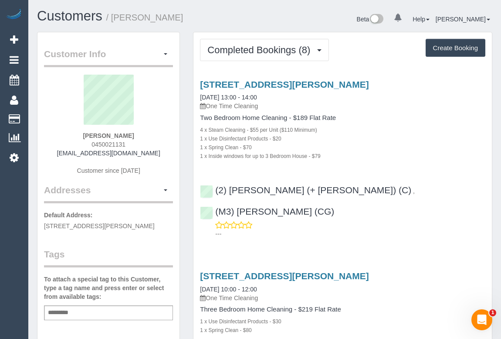
click at [444, 125] on div "4 x Steam Cleaning - $55 per Unit ($110 Minimum)" at bounding box center [342, 129] width 285 height 9
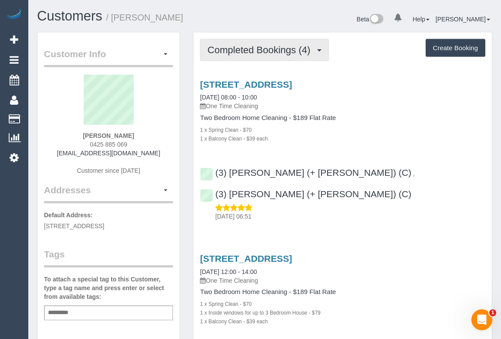
click at [248, 44] on button "Completed Bookings (4)" at bounding box center [264, 50] width 129 height 22
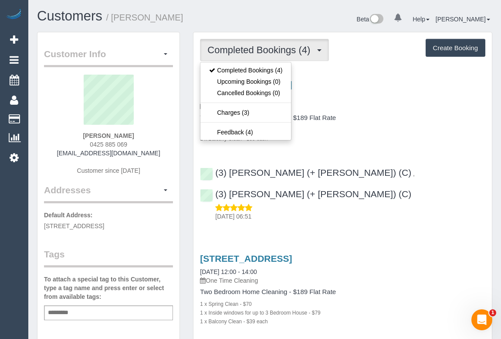
drag, startPoint x: 61, startPoint y: 156, endPoint x: 153, endPoint y: 156, distance: 91.9
click at [153, 156] on div "Sally Marsden 0425 885 069 sallysignups@gmail.com Customer since 2024" at bounding box center [108, 129] width 129 height 109
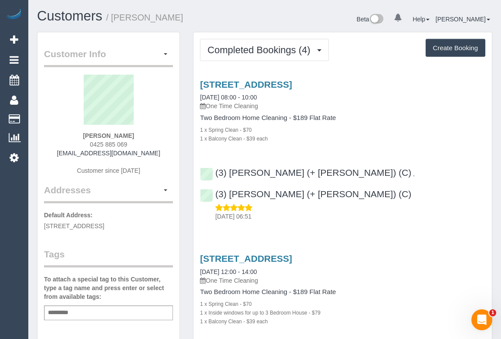
copy link "sallysignups@gmail.com"
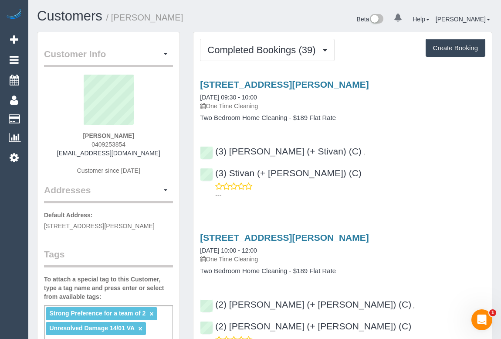
click at [369, 124] on div "38 Albert Road, 2505, South Melbourne, VIC 3205 08/08/2025 09:30 - 10:00 One Ti…" at bounding box center [342, 137] width 298 height 131
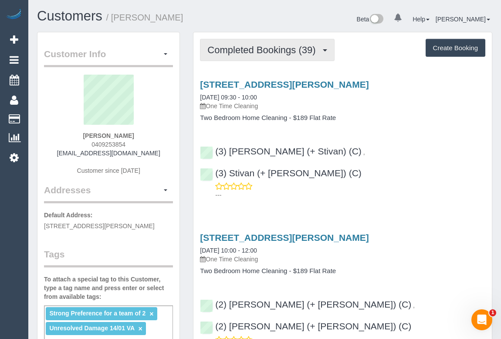
click at [257, 48] on span "Completed Bookings (39)" at bounding box center [263, 49] width 112 height 11
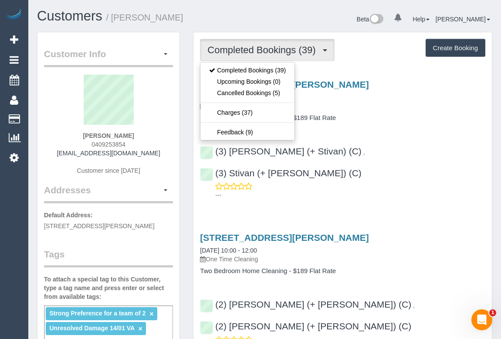
click at [415, 110] on div "38 Albert Road, 2505, South Melbourne, VIC 3205 08/08/2025 09:30 - 10:00 One Ti…" at bounding box center [342, 100] width 298 height 42
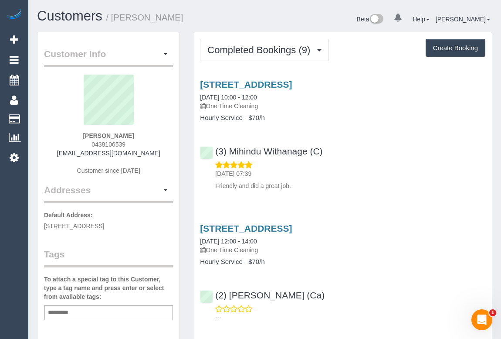
scroll to position [158, 0]
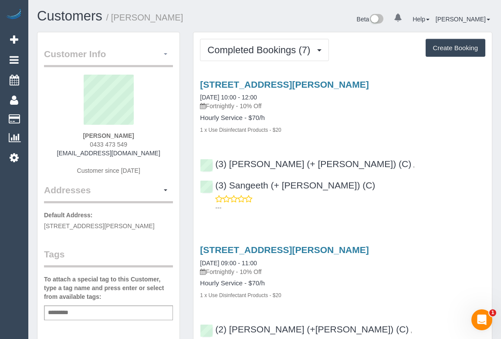
click at [167, 51] on button "button" at bounding box center [165, 54] width 15 height 14
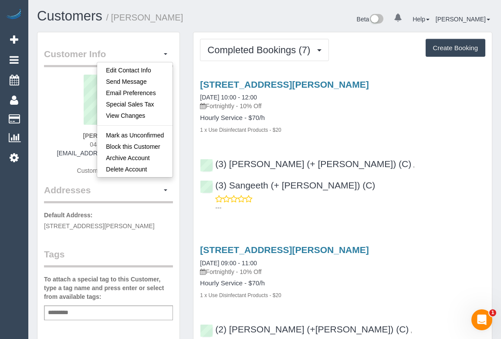
click at [414, 112] on div "[STREET_ADDRESS][PERSON_NAME] [DATE] 10:00 - 12:00 Fortnightly - 10% Off Hourly…" at bounding box center [342, 106] width 298 height 54
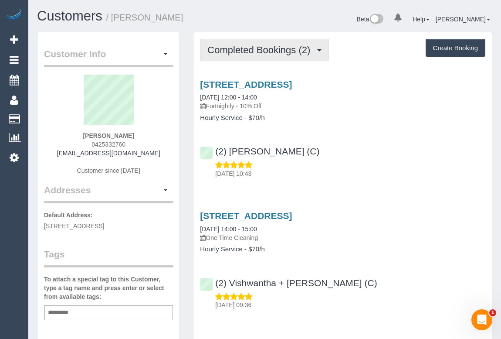
click at [247, 48] on span "Completed Bookings (2)" at bounding box center [260, 49] width 107 height 11
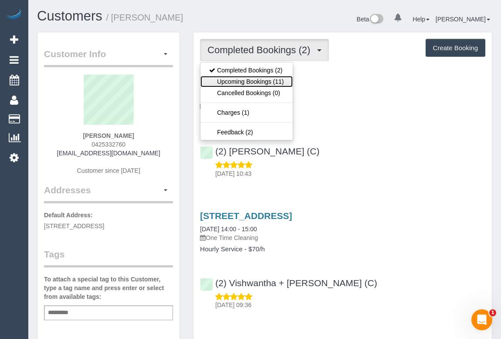
click at [260, 79] on link "Upcoming Bookings (11)" at bounding box center [246, 81] width 92 height 11
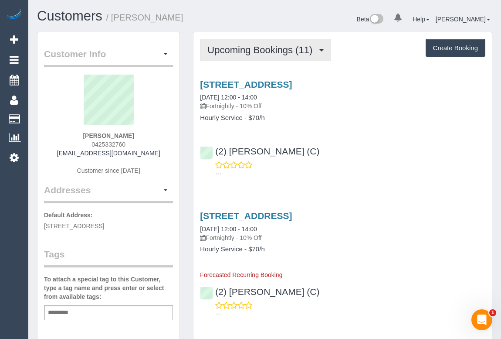
click at [241, 51] on span "Upcoming Bookings (11)" at bounding box center [261, 49] width 109 height 11
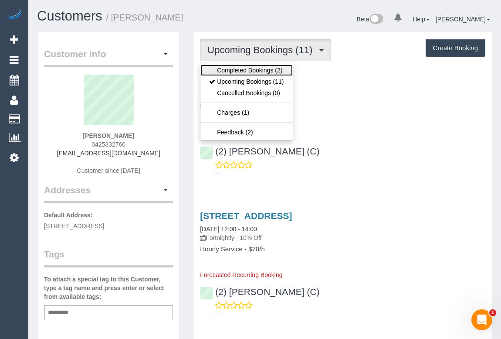
click at [239, 65] on link "Completed Bookings (2)" at bounding box center [246, 69] width 92 height 11
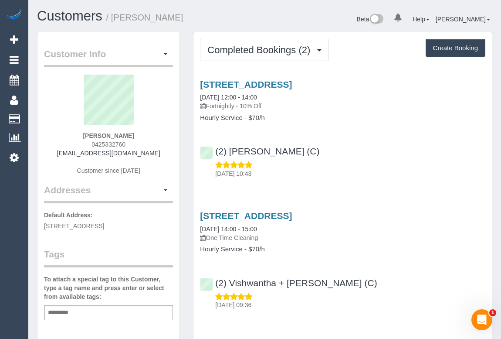
click at [335, 187] on div "Service Feedback 4/45 Rosslyn Street, West Melbourne, VIC 3003 08/08/2025 12:00…" at bounding box center [342, 192] width 285 height 241
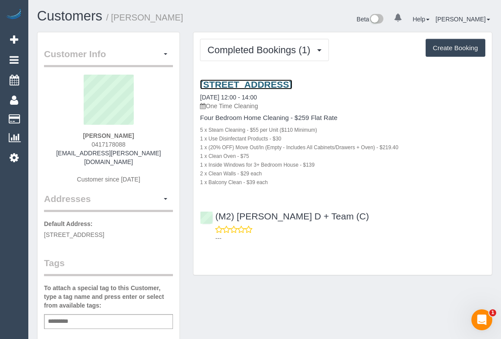
click at [285, 84] on link "3/853 Toorak Road, Hawthorn East, VIC 3123" at bounding box center [246, 84] width 92 height 10
click at [259, 83] on link "3/853 Toorak Road, Hawthorn East, VIC 3123" at bounding box center [246, 84] width 92 height 10
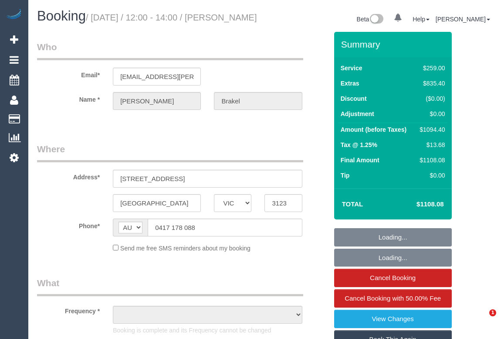
select select "VIC"
select select "object:537"
select select "string:stripe-pm_1Rq0a12GScqysDRVK0l8yW5w"
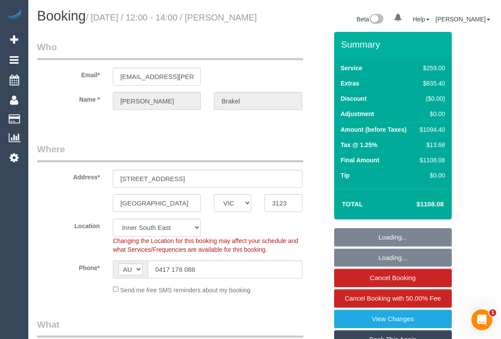
select select "object:607"
select select "number:27"
select select "number:14"
select select "number:19"
select select "number:24"
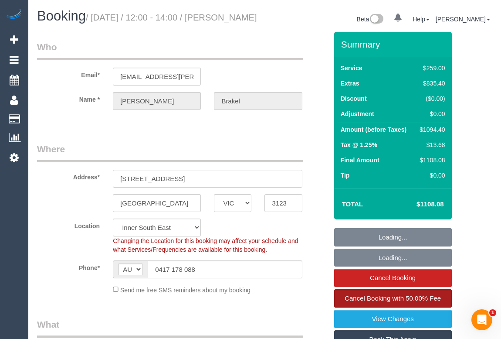
select select "number:26"
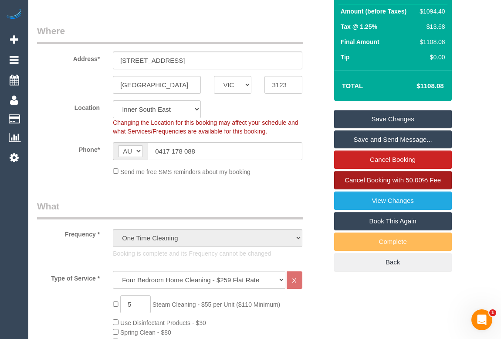
scroll to position [119, 0]
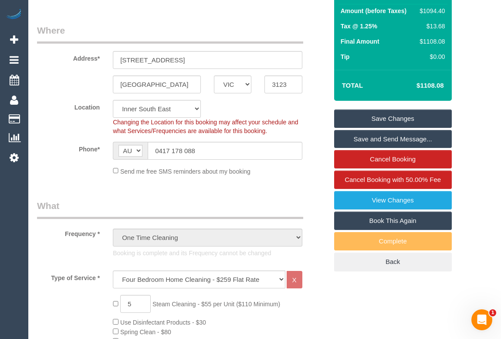
click at [384, 229] on link "Book This Again" at bounding box center [393, 220] width 118 height 18
select select "VIC"
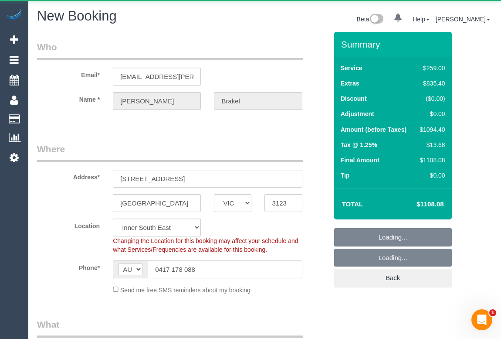
select select "string:stripe-pm_1Rq0a12GScqysDRVK0l8yW5w"
select select "object:2299"
select select "number:27"
select select "number:14"
select select "number:19"
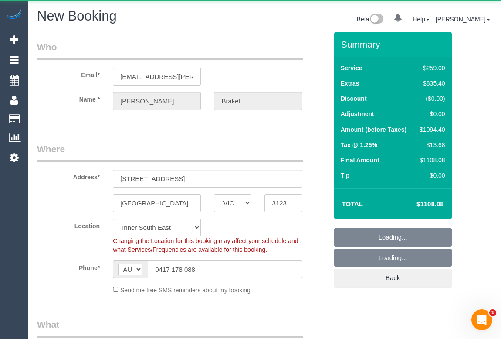
select select "number:24"
select select "number:26"
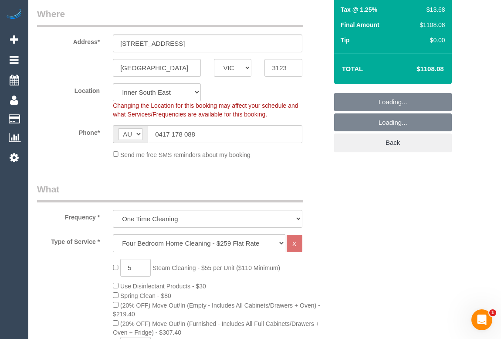
scroll to position [158, 0]
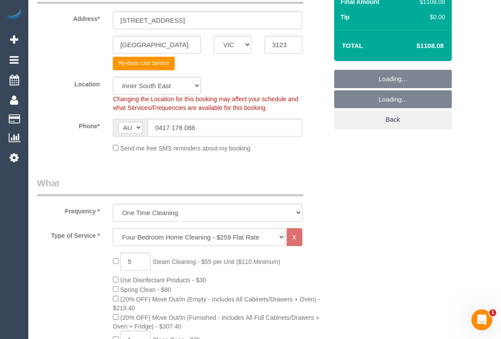
select select "object:2961"
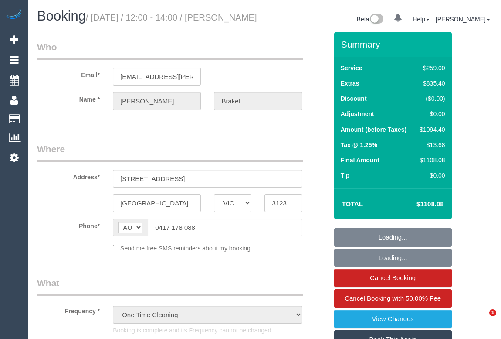
select select "VIC"
select select "string:stripe-pm_1Rq0a12GScqysDRVK0l8yW5w"
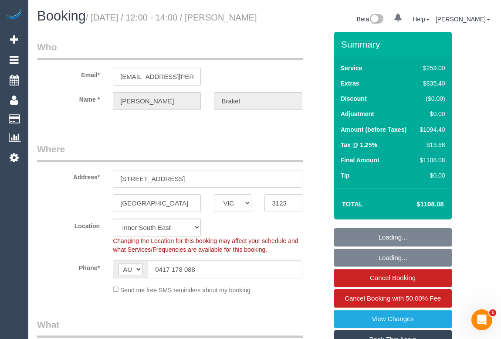
select select "object:544"
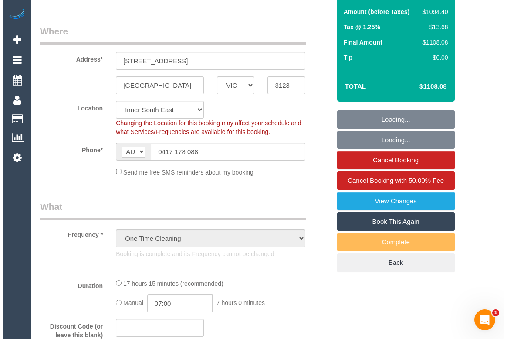
scroll to position [119, 0]
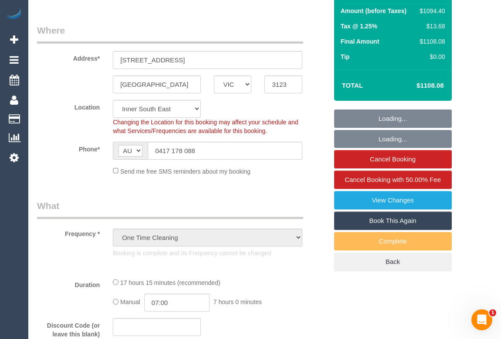
select select "number:27"
select select "number:14"
select select "number:19"
select select "number:24"
select select "number:26"
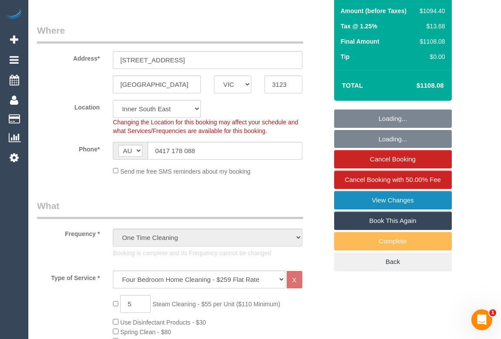
click at [400, 209] on link "View Changes" at bounding box center [393, 200] width 118 height 18
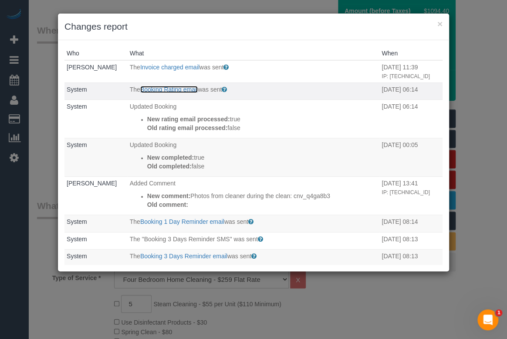
click at [162, 88] on link "Booking Rating email" at bounding box center [169, 89] width 58 height 7
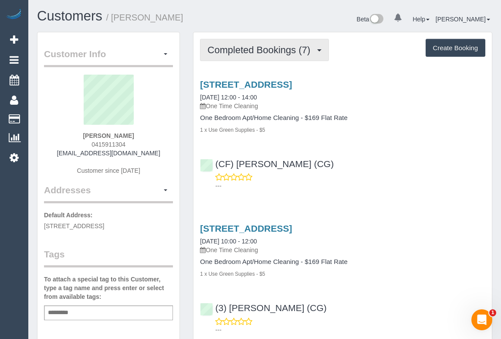
click at [254, 47] on span "Completed Bookings (7)" at bounding box center [260, 49] width 107 height 11
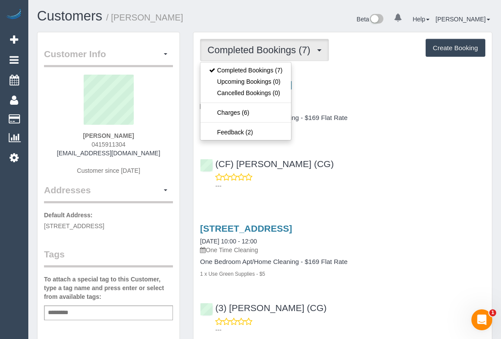
click at [388, 150] on div "[STREET_ADDRESS] [DATE] 12:00 - 14:00 One Time Cleaning One Bedroom Apt/Home Cl…" at bounding box center [342, 133] width 298 height 122
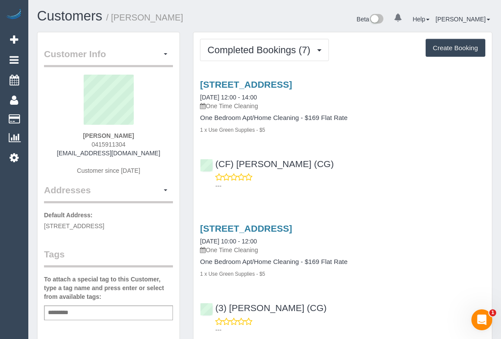
drag, startPoint x: 88, startPoint y: 144, endPoint x: 148, endPoint y: 145, distance: 59.7
click at [148, 145] on div "Alexander Mustakov 0415911304 alexanderjohnmustakov@gmail.com Customer since 20…" at bounding box center [108, 129] width 129 height 109
copy span "0415911304"
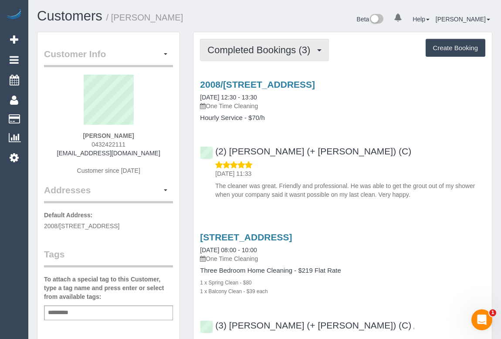
click at [244, 39] on button "Completed Bookings (3)" at bounding box center [264, 50] width 129 height 22
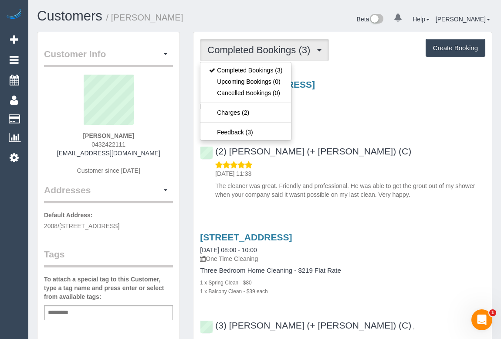
click at [369, 143] on div "(2) [PERSON_NAME] (+ [PERSON_NAME]) (C) [DATE] 11:33 The cleaner was great. Fri…" at bounding box center [342, 169] width 298 height 60
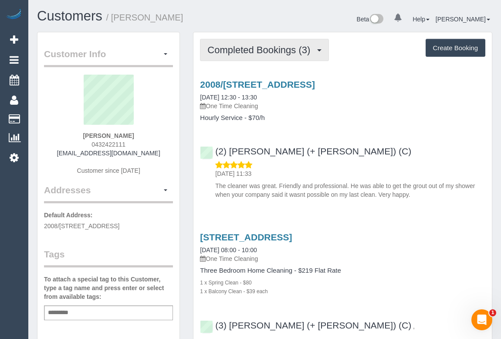
click at [272, 48] on span "Completed Bookings (3)" at bounding box center [260, 49] width 107 height 11
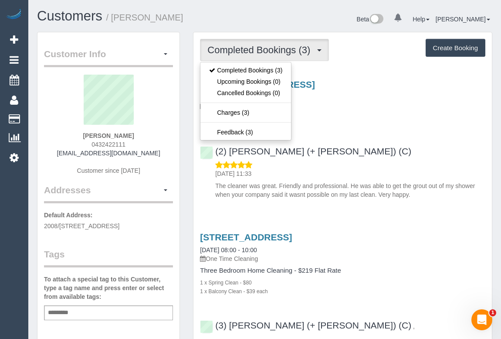
click at [378, 125] on div "2008/241 City Road, Southbank, VIC 3006 08/08/2025 12:30 - 13:30 One Time Clean…" at bounding box center [342, 137] width 298 height 131
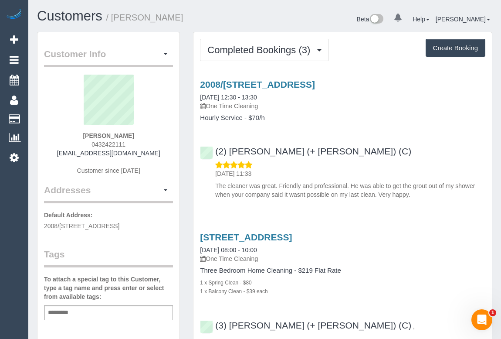
click at [367, 143] on div "(2) Kevin (+ Daniela) (C) 09/08/2025 11:33 The cleaner was great. Friendly and …" at bounding box center [342, 169] width 298 height 60
drag, startPoint x: 84, startPoint y: 134, endPoint x: 135, endPoint y: 136, distance: 51.4
click at [135, 136] on div "Kimberly Canning 0432422111 kcanning32@gmail.com Customer since 2023" at bounding box center [108, 129] width 129 height 109
copy strong "Kimberly Canning"
click at [436, 247] on div "241 City Road, 2008, Southbank, VIC 3006 11/06/2025 08:00 - 10:00 One Time Clea…" at bounding box center [342, 247] width 285 height 31
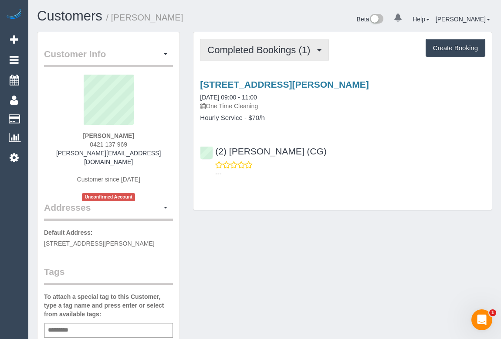
click at [254, 59] on button "Completed Bookings (1)" at bounding box center [264, 50] width 129 height 22
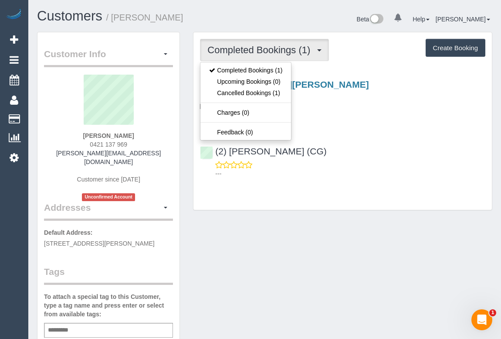
click at [369, 105] on p "One Time Cleaning" at bounding box center [342, 106] width 285 height 9
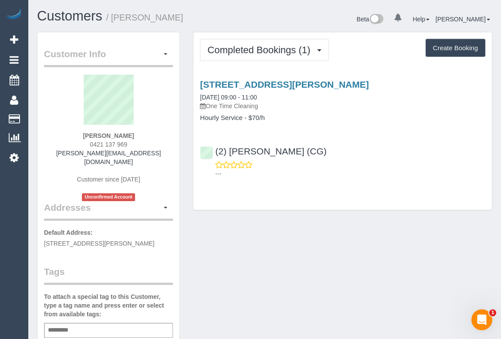
drag, startPoint x: 78, startPoint y: 140, endPoint x: 154, endPoint y: 144, distance: 75.9
click at [154, 144] on div "[PERSON_NAME] 0421 137 969 [PERSON_NAME][EMAIL_ADDRESS][DOMAIN_NAME] Customer s…" at bounding box center [108, 138] width 129 height 126
copy span "0421 137 969"
click at [422, 254] on div "Customer Info Edit Contact Info Send Message Email Preferences Special Sales Ta…" at bounding box center [264, 332] width 468 height 601
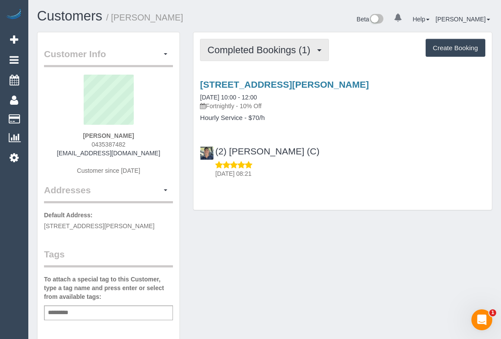
click at [280, 50] on span "Completed Bookings (1)" at bounding box center [260, 49] width 107 height 11
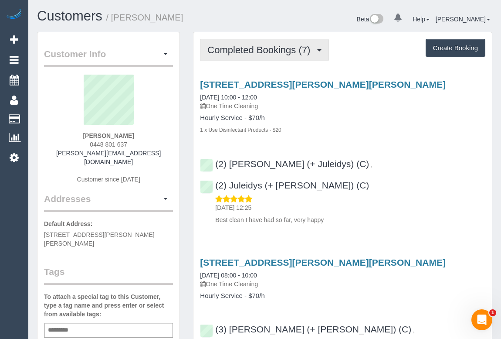
click at [285, 54] on span "Completed Bookings (7)" at bounding box center [260, 49] width 107 height 11
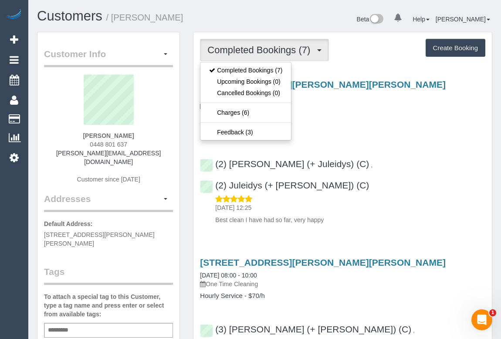
drag, startPoint x: 84, startPoint y: 141, endPoint x: 148, endPoint y: 144, distance: 64.1
click at [148, 144] on div "Sasha Nettle 0448 801 637 sasha.nettle@charterhall.com.au Customer since 2024" at bounding box center [108, 134] width 129 height 118
copy span "0448 801 637"
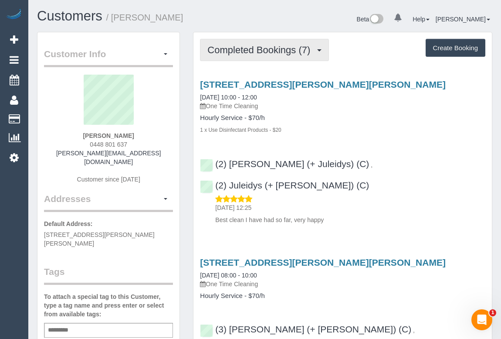
click at [245, 49] on span "Completed Bookings (7)" at bounding box center [260, 49] width 107 height 11
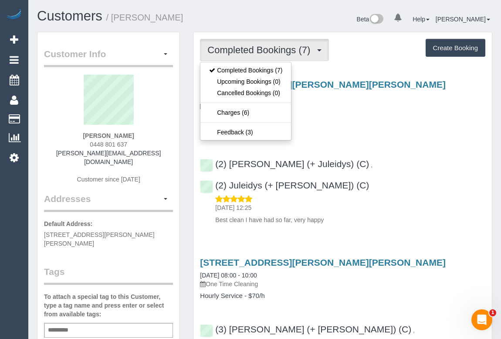
click at [379, 100] on div "33 Bourne Road, Glen Iris, VIC 3146 09/08/2025 10:00 - 12:00 One Time Cleaning" at bounding box center [342, 94] width 285 height 31
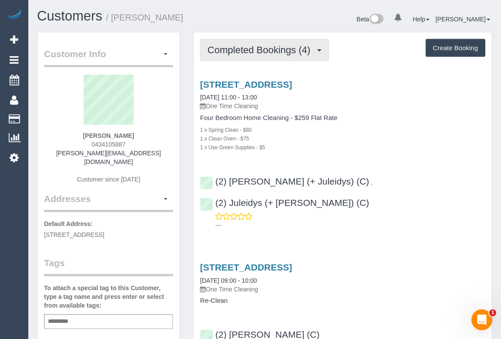
click at [255, 49] on span "Completed Bookings (4)" at bounding box center [260, 49] width 107 height 11
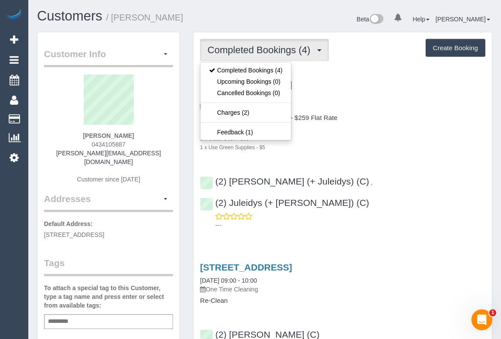
click at [397, 148] on div "1 x Use Green Supplies - $5" at bounding box center [342, 146] width 285 height 9
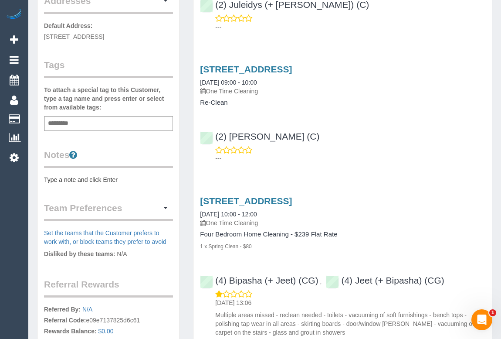
scroll to position [39, 0]
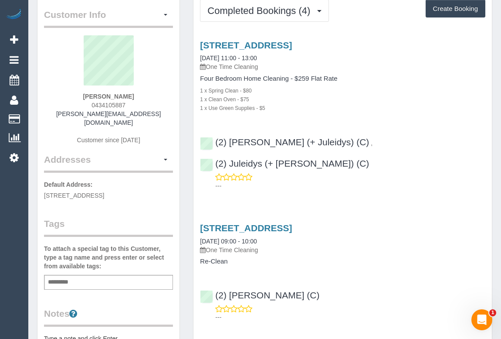
click at [297, 182] on div "Service Feedback 1005 Toorak Road, Camberwell, VIC 3124 09/08/2025 11:00 - 13:0…" at bounding box center [342, 342] width 285 height 619
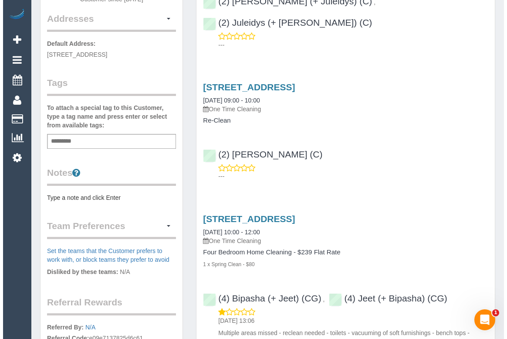
scroll to position [198, 0]
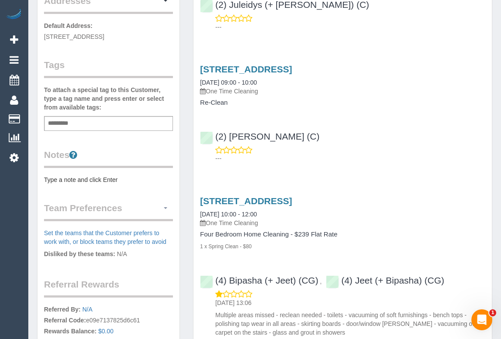
click at [165, 201] on button "button" at bounding box center [165, 208] width 15 height 14
click at [130, 218] on link "Manage Preferences" at bounding box center [135, 223] width 74 height 11
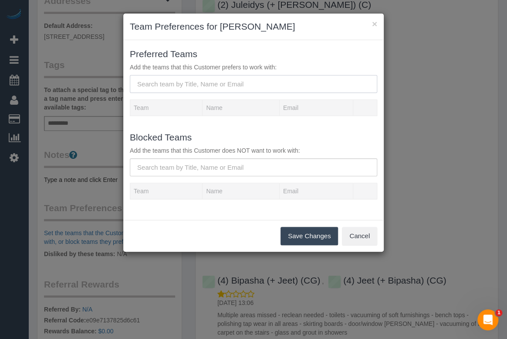
click at [205, 85] on input "text" at bounding box center [253, 84] width 247 height 18
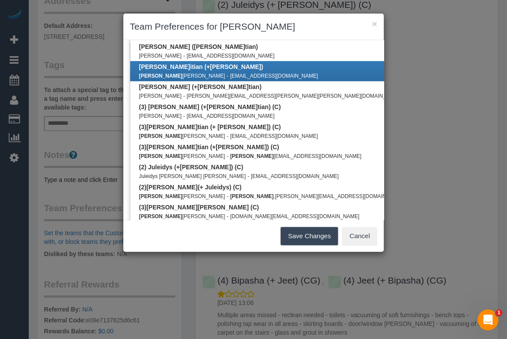
scroll to position [119, 0]
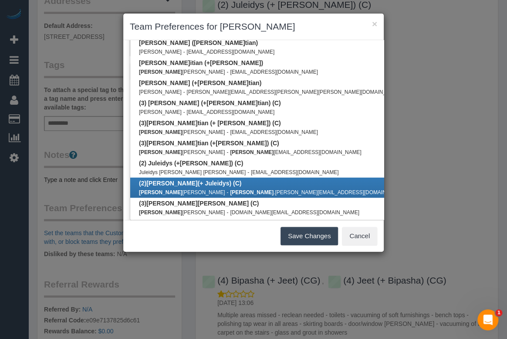
type input "cris"
click at [180, 185] on b "(2) Cris (+ Juleidys) (C)" at bounding box center [190, 183] width 102 height 7
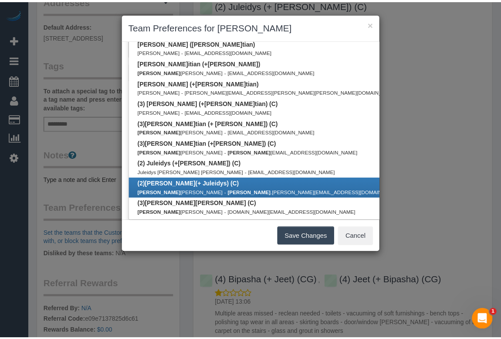
scroll to position [0, 0]
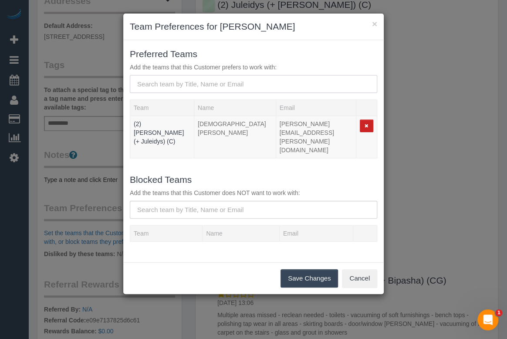
click at [164, 84] on input "text" at bounding box center [253, 84] width 247 height 18
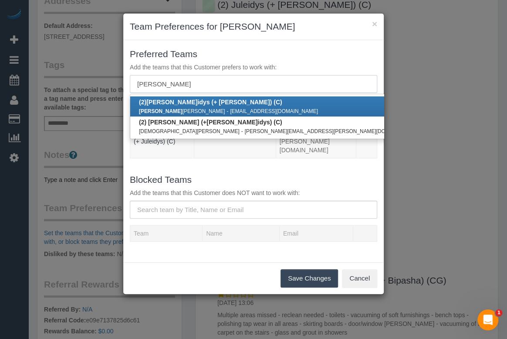
type input "jule"
click at [173, 101] on b "(2) Jule idys (+ Cris) (C)" at bounding box center [210, 101] width 143 height 7
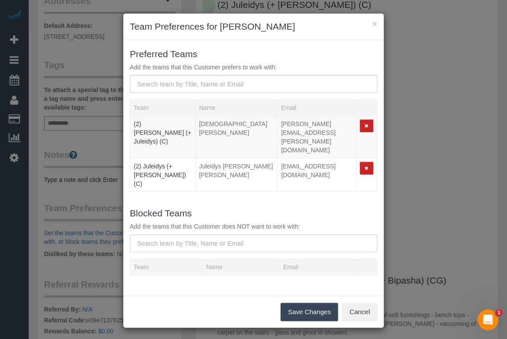
click at [301, 302] on button "Save Changes" at bounding box center [310, 311] width 58 height 18
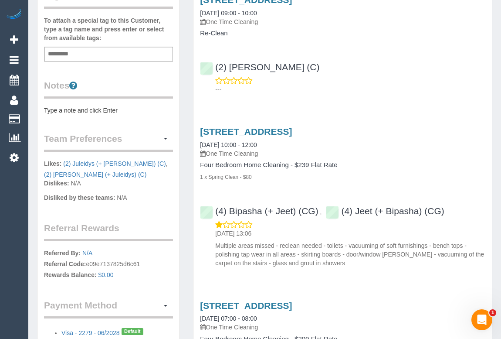
scroll to position [237, 0]
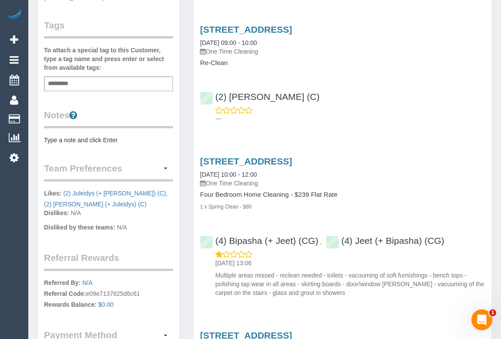
click at [106, 135] on pre "Type a note and click Enter" at bounding box center [108, 139] width 129 height 9
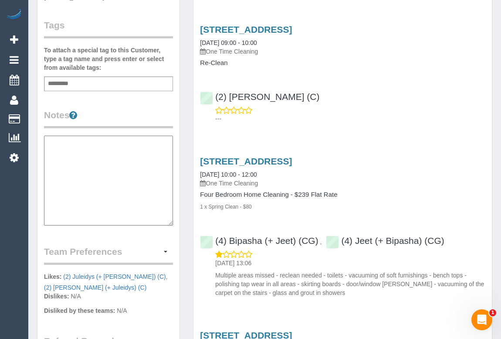
click at [69, 135] on textarea at bounding box center [108, 180] width 129 height 90
click at [71, 139] on textarea at bounding box center [108, 180] width 129 height 90
paste textarea "**********"
click at [107, 138] on textarea "**********" at bounding box center [108, 180] width 129 height 90
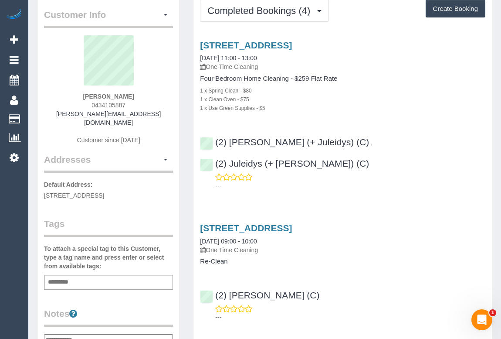
scroll to position [0, 0]
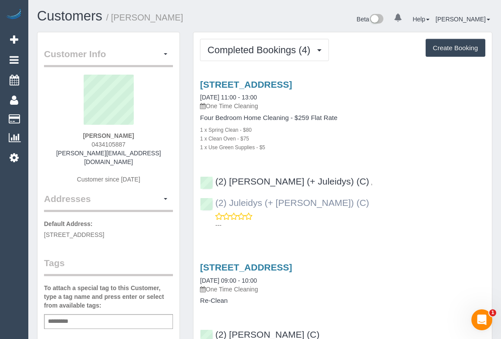
type textarea "**********"
drag, startPoint x: 410, startPoint y: 177, endPoint x: 230, endPoint y: 170, distance: 180.5
click at [230, 170] on div "(2) Cris (+ Juleidys) (C) , (2) Juleidys (+ Cris) (C) ---" at bounding box center [342, 199] width 298 height 61
copy div "(2) Cris (+ Juleidys) (C) , (2) Juleidys (+ Cris) (C)"
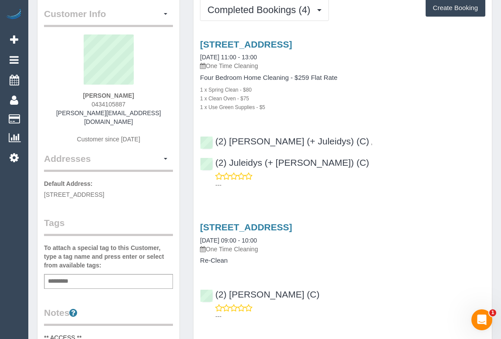
scroll to position [119, 0]
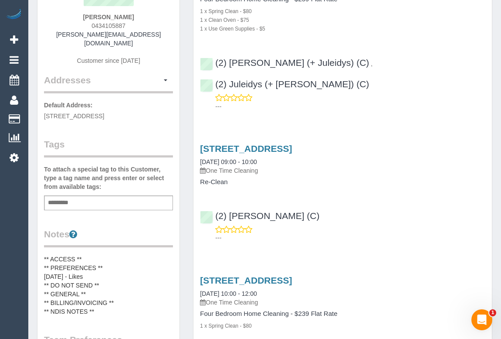
click at [96, 261] on pre "** ACCESS ** ** PREFERENCES ** 12/08/25 - Likes ** DO NOT SEND ** ** GENERAL **…" at bounding box center [108, 284] width 129 height 61
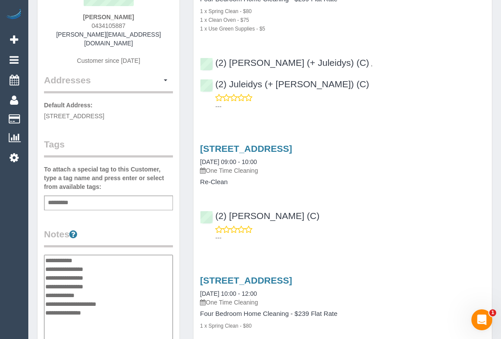
click at [94, 266] on textarea "**********" at bounding box center [108, 299] width 129 height 90
type textarea "**********"
click at [409, 268] on div "1005 Toorak Road, Camberwell, VIC 3124 06/05/2024 10:00 - 12:00 One Time Cleani…" at bounding box center [342, 344] width 298 height 152
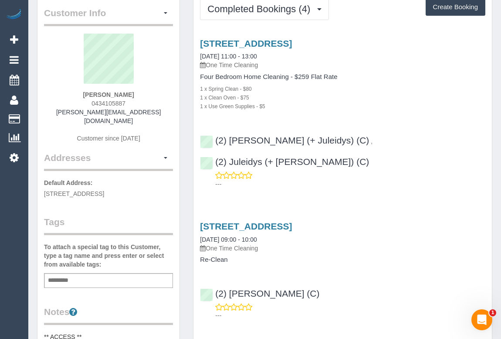
scroll to position [0, 0]
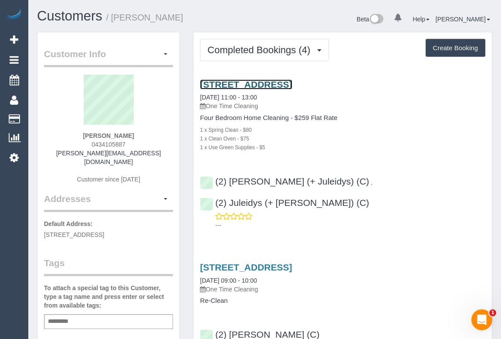
click at [272, 83] on link "1005 Toorak Road, Camberwell, VIC 3124" at bounding box center [246, 84] width 92 height 10
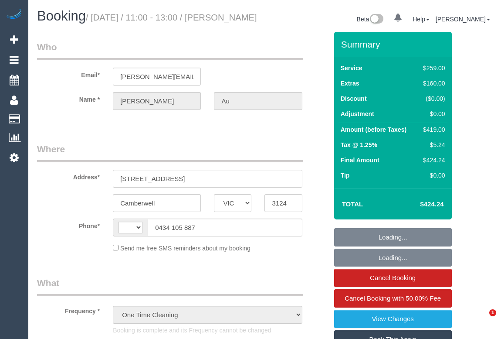
select select "VIC"
select select "string:stripe-pm_1RpnJn2GScqysDRVLSyfcP9e"
select select "number:28"
select select "number:14"
select select "number:19"
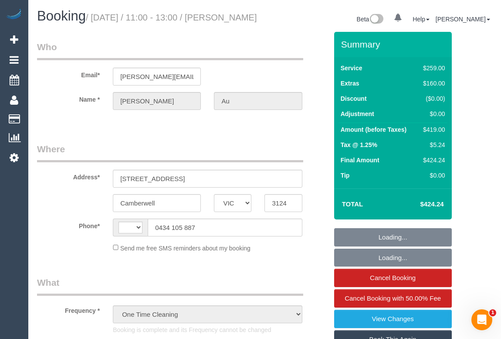
select select "number:24"
select select "number:26"
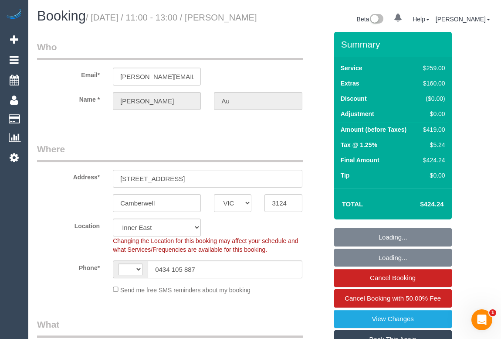
select select "object:718"
select select "string:AU"
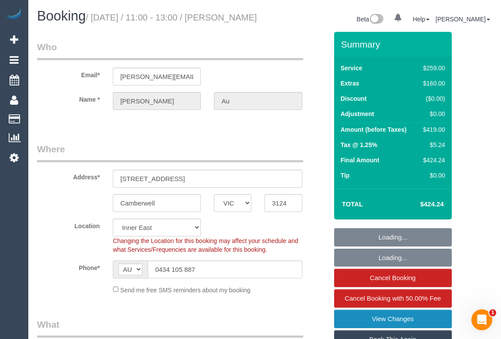
click at [379, 328] on link "View Changes" at bounding box center [393, 318] width 118 height 18
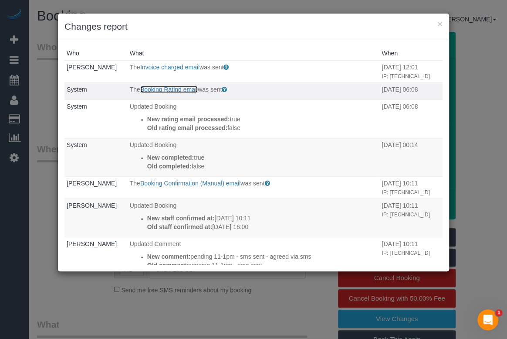
click at [174, 87] on link "Booking Rating email" at bounding box center [169, 89] width 58 height 7
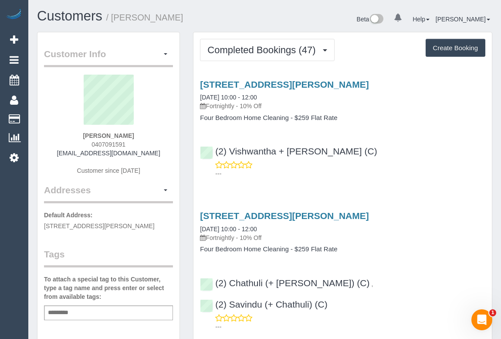
drag, startPoint x: 90, startPoint y: 140, endPoint x: 142, endPoint y: 142, distance: 51.9
click at [142, 142] on div "[PERSON_NAME] 0407091591 [EMAIL_ADDRESS][DOMAIN_NAME] Customer since [DATE]" at bounding box center [108, 129] width 129 height 109
copy span "0407091591"
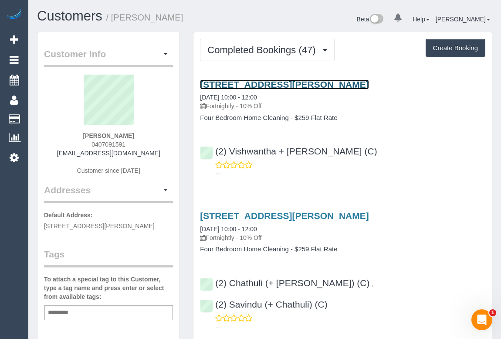
click at [277, 87] on link "[STREET_ADDRESS][PERSON_NAME]" at bounding box center [284, 84] width 169 height 10
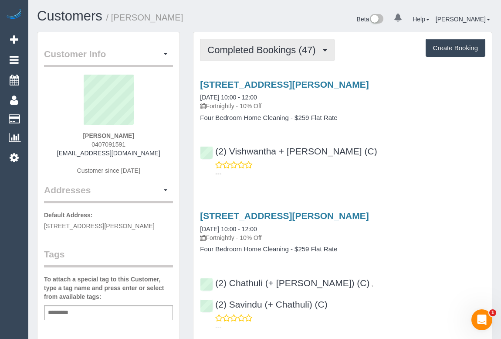
click at [231, 47] on span "Completed Bookings (47)" at bounding box center [263, 49] width 112 height 11
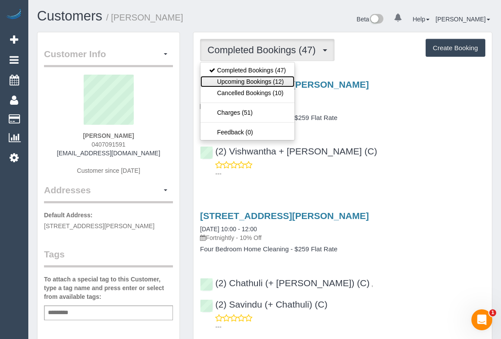
click at [236, 78] on link "Upcoming Bookings (12)" at bounding box center [247, 81] width 94 height 11
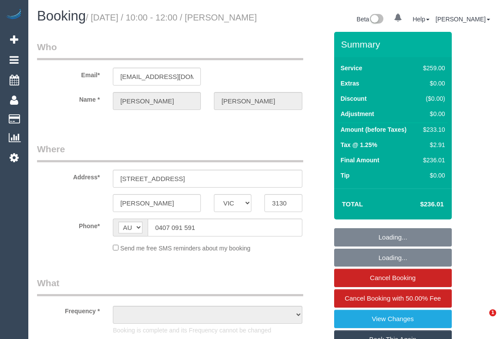
select select "VIC"
select select "string:stripe-pm_1PSWuD2GScqysDRVGPwivu66"
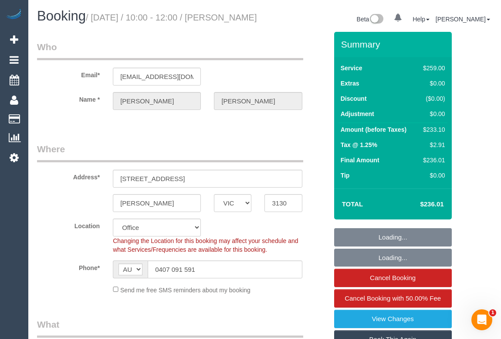
select select "object:560"
select select "number:27"
select select "number:14"
select select "number:18"
select select "number:24"
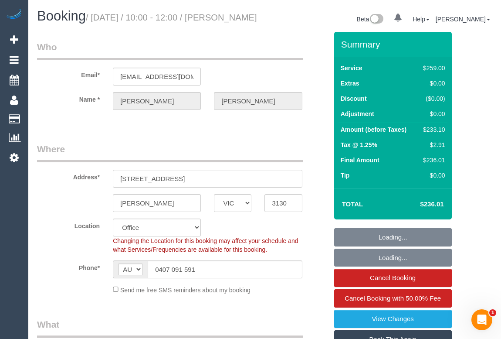
select select "number:35"
select select "number:26"
select select "object:715"
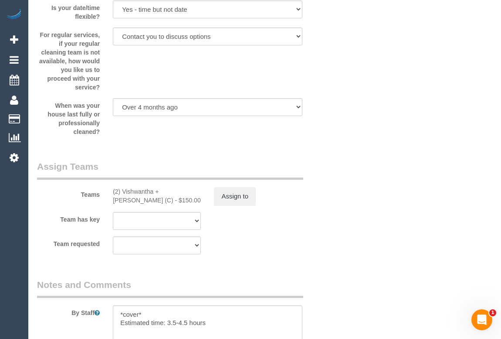
scroll to position [1465, 0]
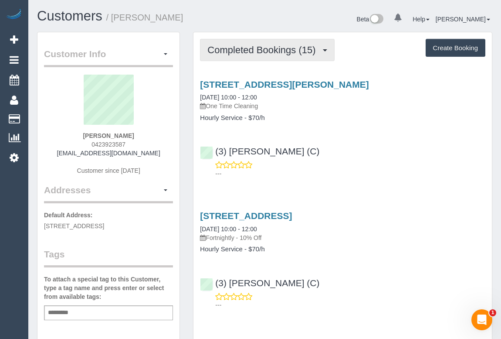
click at [251, 49] on span "Completed Bookings (15)" at bounding box center [263, 49] width 112 height 11
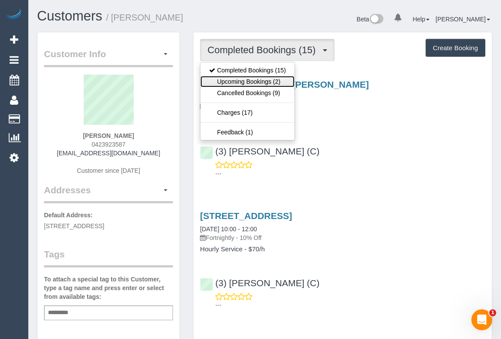
click at [244, 83] on link "Upcoming Bookings (2)" at bounding box center [247, 81] width 94 height 11
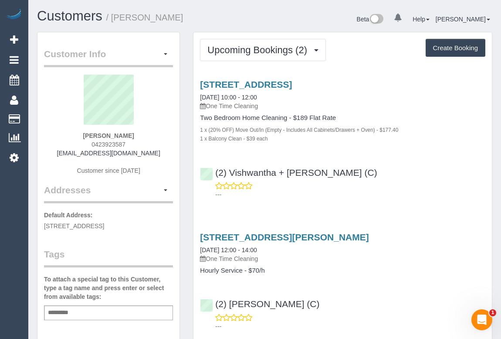
drag, startPoint x: 59, startPoint y: 131, endPoint x: 161, endPoint y: 138, distance: 102.7
click at [161, 138] on div "Ashley Wilsnach 0423923587 ashleywilsnach@hotmail.com Customer since 2024" at bounding box center [108, 129] width 129 height 109
copy strong "Ashley Wilsnach"
drag, startPoint x: 91, startPoint y: 140, endPoint x: 165, endPoint y: 142, distance: 74.5
click at [165, 142] on div "Ashley Wilsnach 0423923587 ashleywilsnach@hotmail.com Customer since 2024" at bounding box center [108, 129] width 129 height 109
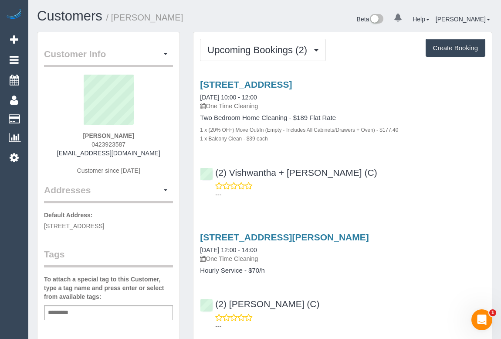
copy span "0423923587"
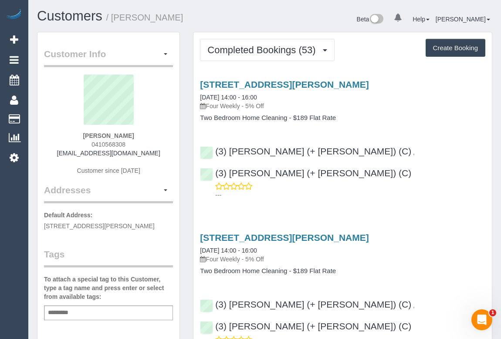
drag, startPoint x: 85, startPoint y: 144, endPoint x: 155, endPoint y: 145, distance: 69.7
click at [155, 145] on div "Charles Richardson 0410568308 charlesr@ozemail.com.au Customer since 2020" at bounding box center [108, 129] width 129 height 109
copy span "0410568308"
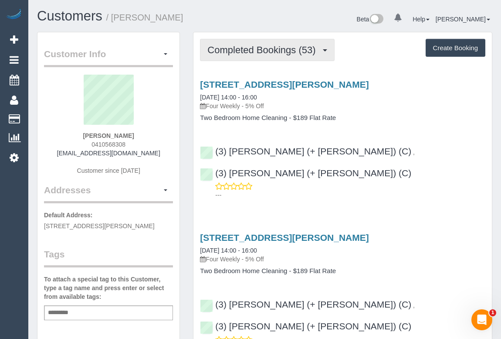
drag, startPoint x: 192, startPoint y: 47, endPoint x: 207, endPoint y: 51, distance: 15.6
click at [217, 51] on span "Completed Bookings (53)" at bounding box center [263, 49] width 112 height 11
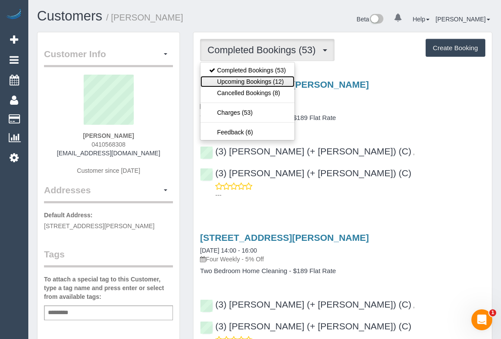
click at [217, 81] on link "Upcoming Bookings (12)" at bounding box center [247, 81] width 94 height 11
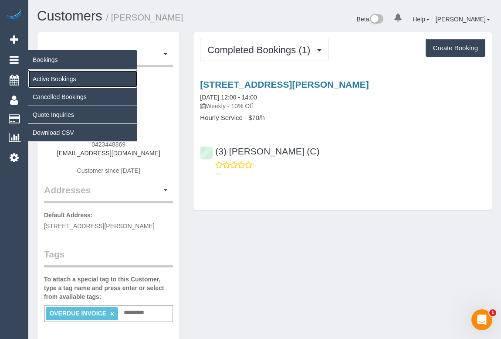
click at [64, 74] on link "Active Bookings" at bounding box center [82, 78] width 109 height 17
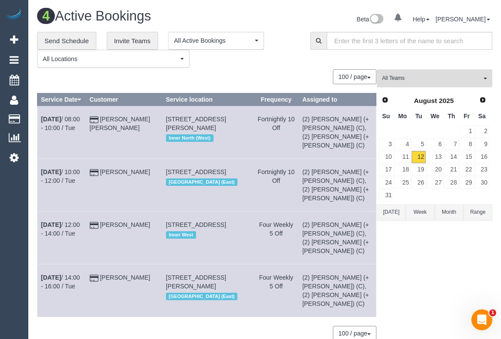
click at [410, 78] on button "All Teams" at bounding box center [434, 78] width 115 height 18
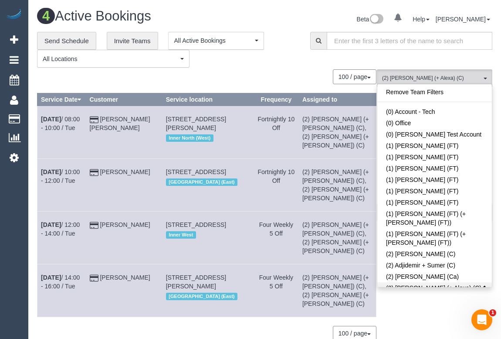
click at [480, 282] on link "(2) Alejandro (+ Alexa) (C)" at bounding box center [434, 287] width 115 height 11
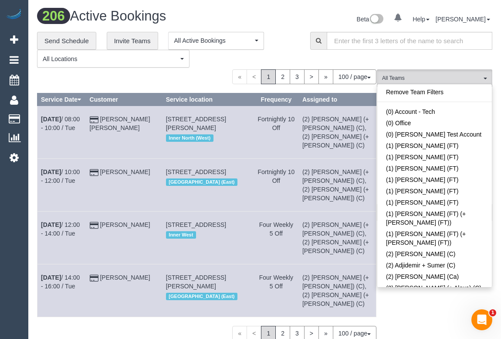
scroll to position [1137, 0]
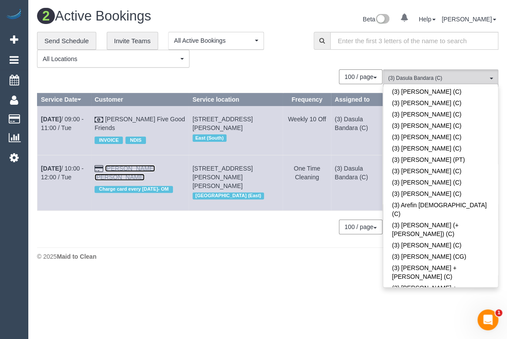
click at [131, 166] on link "Sanjana Shahreen" at bounding box center [125, 173] width 61 height 16
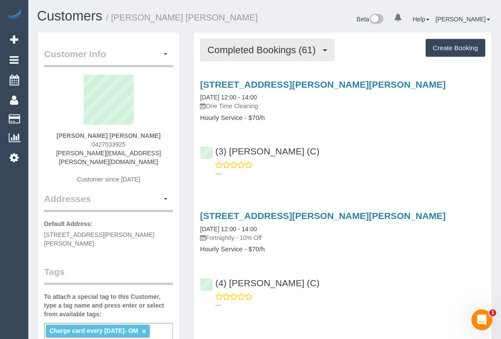
click at [254, 52] on span "Completed Bookings (61)" at bounding box center [263, 49] width 112 height 11
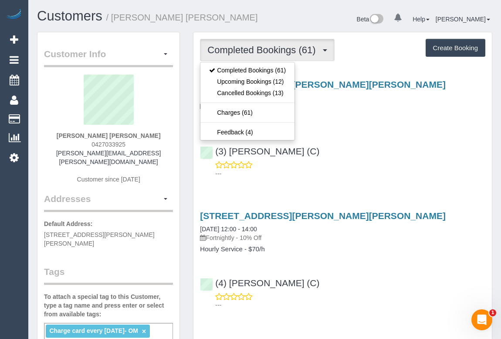
click at [350, 111] on div "901/864 Blackburn Road, Clayton, VIC 3168 29/07/2025 12:00 - 14:00 One Time Cle…" at bounding box center [342, 100] width 298 height 42
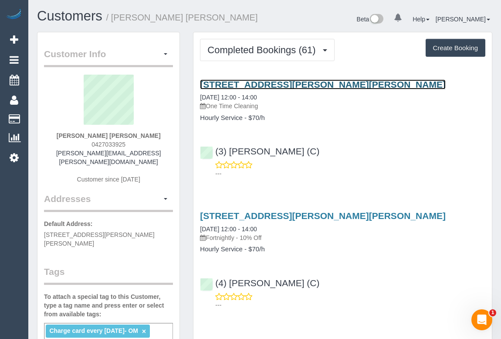
click at [310, 82] on link "901/864 Blackburn Road, Clayton, VIC 3168" at bounding box center [323, 84] width 246 height 10
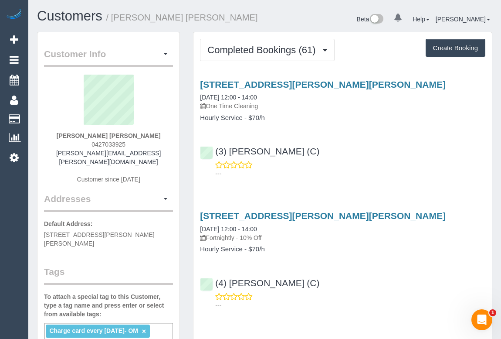
drag, startPoint x: 56, startPoint y: 226, endPoint x: 179, endPoint y: 228, distance: 122.4
copy span "864 Blackburn Road, Clayton, VIC 3168"
drag, startPoint x: 88, startPoint y: 141, endPoint x: 141, endPoint y: 141, distance: 53.2
click at [141, 141] on div "Sanjana Shahreen 0427033925 sanjana.shahreen@gmail.com Customer since 2022" at bounding box center [108, 134] width 129 height 118
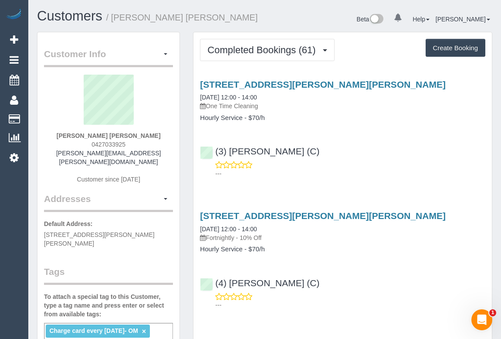
copy span "0427033925"
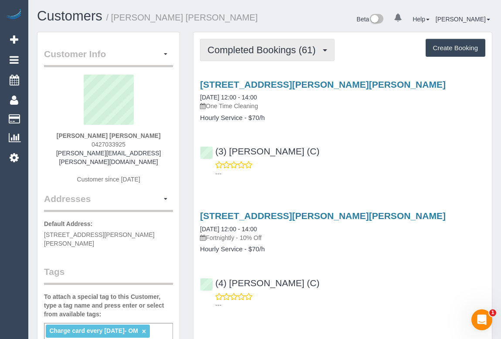
click at [259, 50] on span "Completed Bookings (61)" at bounding box center [263, 49] width 112 height 11
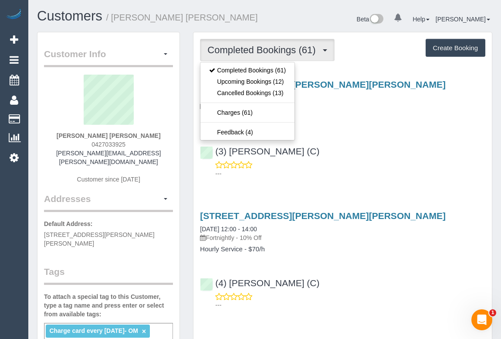
drag, startPoint x: 56, startPoint y: 225, endPoint x: 166, endPoint y: 225, distance: 109.4
click at [166, 225] on p "Default Address: 901/864 Blackburn Road, Clayton, VIC 3168" at bounding box center [108, 233] width 129 height 28
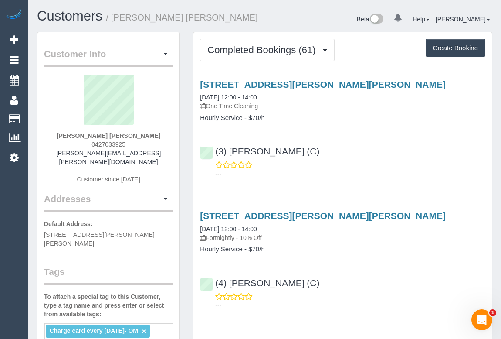
copy span "864 Blackburn Road, Clayton, VIC 3168"
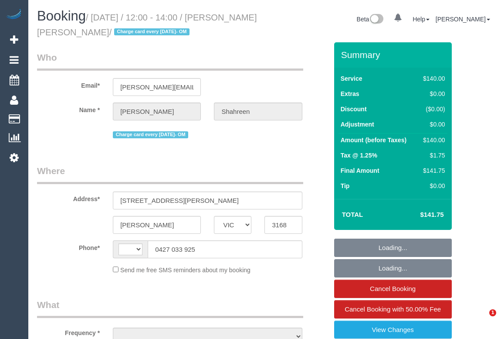
select select "VIC"
select select "object:299"
select select "string:stripe-pm_1RbaBD2GScqysDRVJCkPLOKz"
select select "number:28"
select select "number:14"
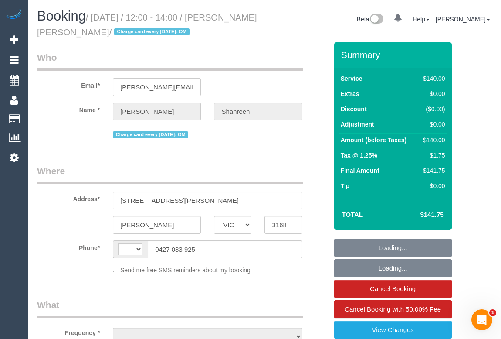
select select "number:19"
select select "number:25"
select select "number:13"
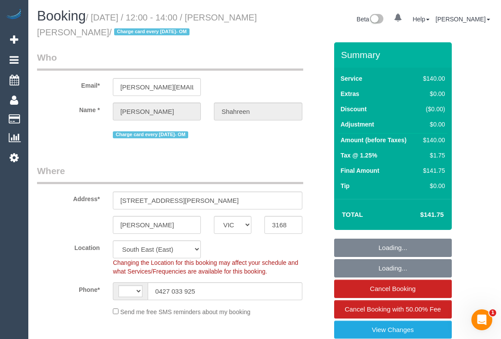
select select "object:738"
select select "string:AU"
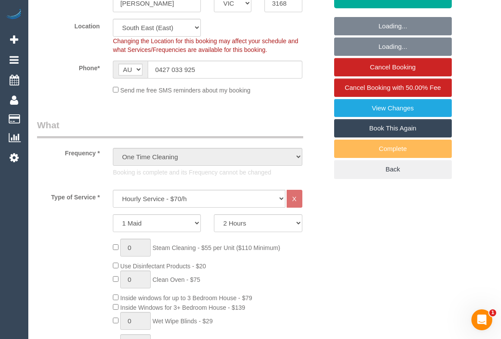
select select "spot1"
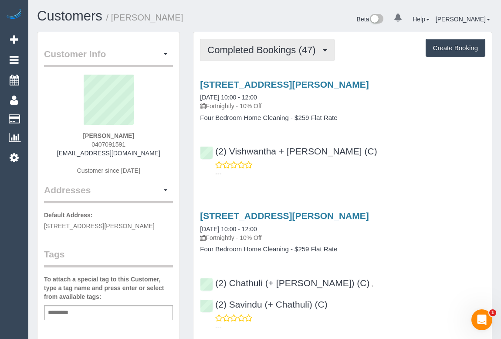
click at [266, 50] on span "Completed Bookings (47)" at bounding box center [263, 49] width 112 height 11
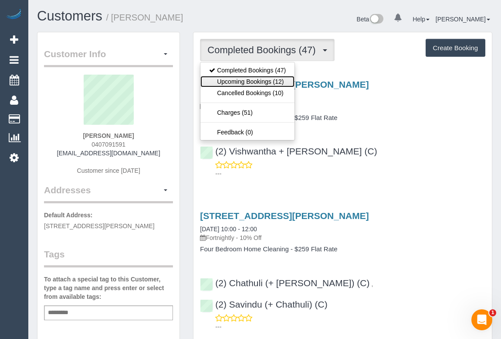
click at [249, 78] on link "Upcoming Bookings (12)" at bounding box center [247, 81] width 94 height 11
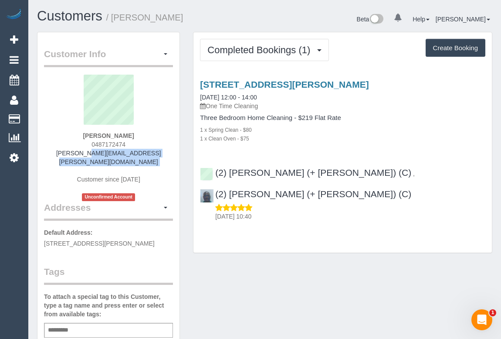
drag, startPoint x: 66, startPoint y: 154, endPoint x: 152, endPoint y: 163, distance: 86.4
click at [152, 163] on div "Renee Roston 0487172474 renee.roston@hotmail.com Customer since 2025 Unconfirme…" at bounding box center [108, 138] width 129 height 126
copy div "renee.roston@hotmail.com"
drag, startPoint x: 81, startPoint y: 134, endPoint x: 156, endPoint y: 135, distance: 74.5
click at [156, 135] on div "Renee Roston 0487172474 renee.roston@hotmail.com Customer since 2025 Unconfirme…" at bounding box center [108, 138] width 129 height 126
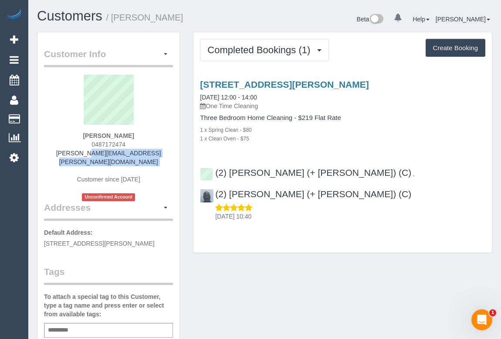
copy strong "Renee Roston"
drag, startPoint x: 81, startPoint y: 140, endPoint x: 149, endPoint y: 145, distance: 67.7
click at [149, 145] on div "Renee Roston 0487172474 renee.roston@hotmail.com Customer since 2025 Unconfirme…" at bounding box center [108, 138] width 129 height 126
copy span "0487172474"
drag, startPoint x: 83, startPoint y: 132, endPoint x: 156, endPoint y: 132, distance: 73.2
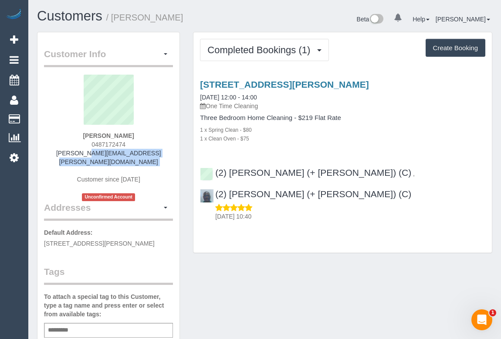
click at [156, 132] on div "Renee Roston 0487172474 renee.roston@hotmail.com Customer since 2025 Unconfirme…" at bounding box center [108, 138] width 129 height 126
copy strong "Renee Roston"
click at [264, 325] on div "Customer Info Edit Contact Info Send Message Email Preferences Special Sales Ta…" at bounding box center [264, 332] width 468 height 601
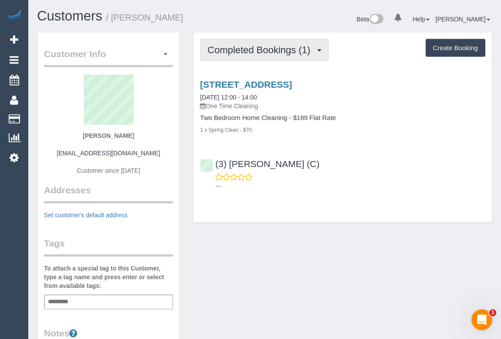
click at [235, 51] on span "Completed Bookings (1)" at bounding box center [260, 49] width 107 height 11
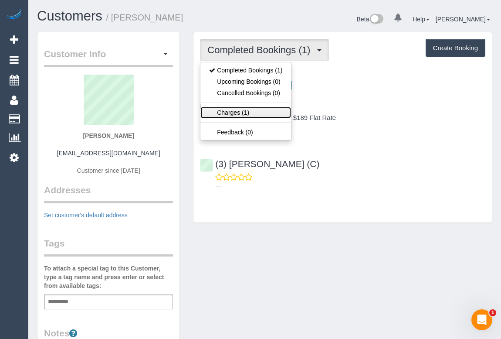
click at [229, 108] on link "Charges (1)" at bounding box center [245, 112] width 91 height 11
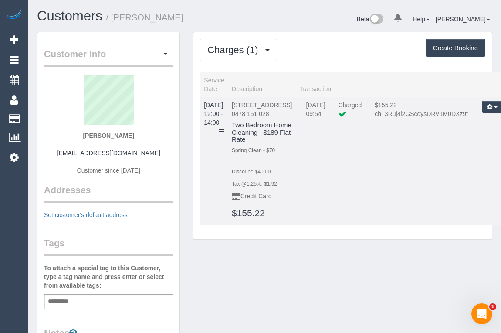
click at [228, 122] on td "[DATE] 12:00 - 14:00" at bounding box center [214, 161] width 28 height 129
click at [224, 128] on icon at bounding box center [221, 131] width 5 height 6
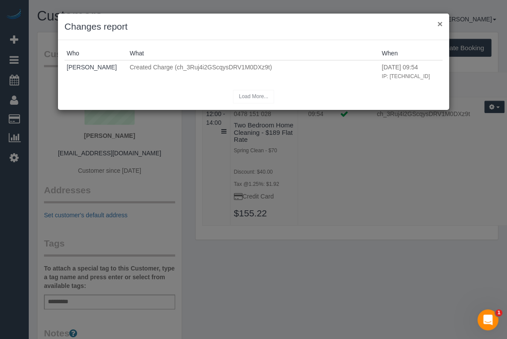
click at [440, 23] on button "×" at bounding box center [439, 23] width 5 height 9
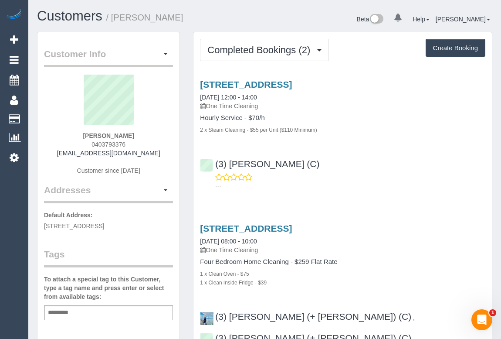
drag, startPoint x: 87, startPoint y: 145, endPoint x: 139, endPoint y: 145, distance: 52.3
click at [139, 145] on div "Clare Hartigan 0403793376 clarehartigan27@gmail.com Customer since 2025" at bounding box center [108, 129] width 129 height 109
copy span "0403793376"
drag, startPoint x: 419, startPoint y: 188, endPoint x: 432, endPoint y: 187, distance: 13.1
click at [419, 188] on p "---" at bounding box center [350, 185] width 270 height 9
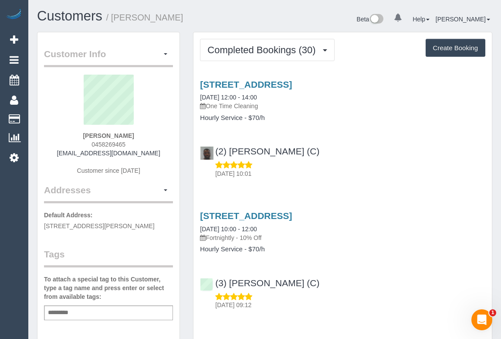
click at [381, 160] on div "[DATE] 10:01" at bounding box center [342, 168] width 285 height 17
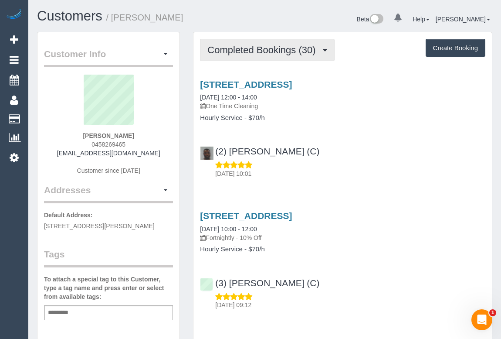
click at [273, 47] on span "Completed Bookings (30)" at bounding box center [263, 49] width 112 height 11
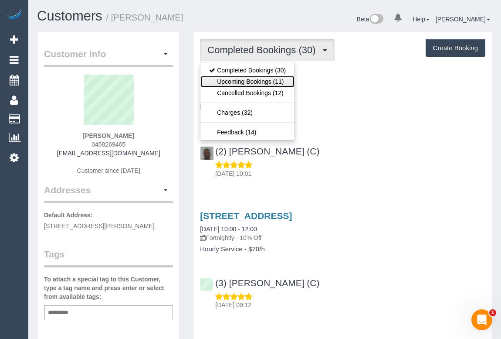
click at [264, 85] on link "Upcoming Bookings (11)" at bounding box center [247, 81] width 94 height 11
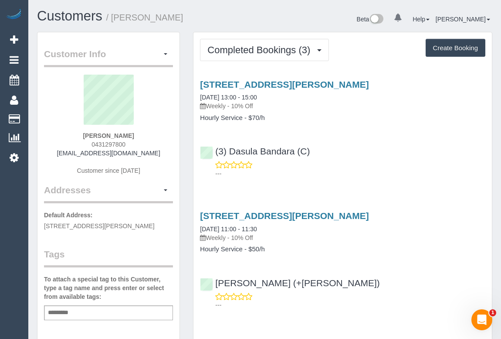
click at [389, 186] on div "Service Feedback 80 Smith Street, South Melbourne, VIC 3205 09/08/2025 13:00 - …" at bounding box center [342, 269] width 285 height 394
drag, startPoint x: 91, startPoint y: 144, endPoint x: 136, endPoint y: 142, distance: 45.8
click at [136, 142] on div "Ani Haddad 0431297800 ani_haddad@hotmail.com Customer since 2020" at bounding box center [108, 129] width 129 height 109
copy span "0431297800"
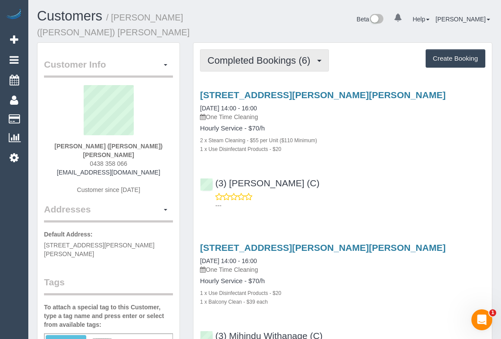
click at [283, 55] on span "Completed Bookings (6)" at bounding box center [260, 60] width 107 height 11
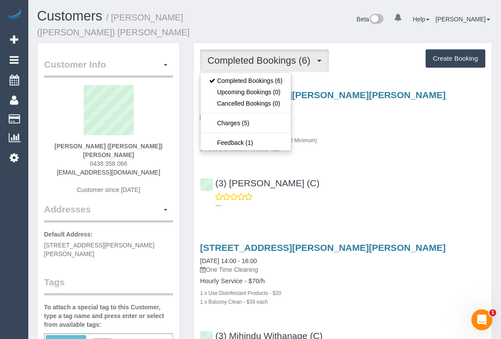
click at [377, 159] on div "[STREET_ADDRESS][PERSON_NAME][PERSON_NAME] [DATE] 14:00 - 16:00 One Time Cleani…" at bounding box center [342, 147] width 298 height 131
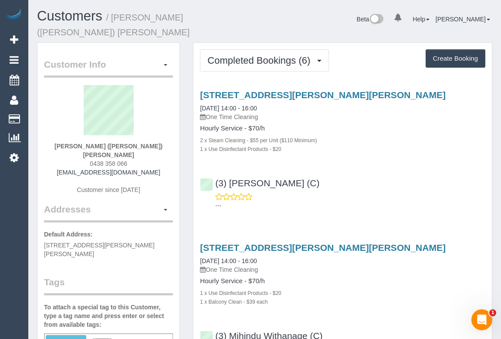
drag, startPoint x: 83, startPoint y: 144, endPoint x: 150, endPoint y: 144, distance: 67.1
click at [150, 144] on div "[PERSON_NAME] ([PERSON_NAME]) [PERSON_NAME] 0438 358 066 [EMAIL_ADDRESS][DOMAIN…" at bounding box center [108, 144] width 129 height 118
copy span "0438 358 066"
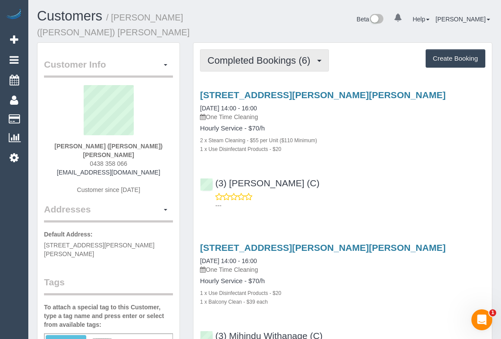
click at [263, 55] on span "Completed Bookings (6)" at bounding box center [260, 60] width 107 height 11
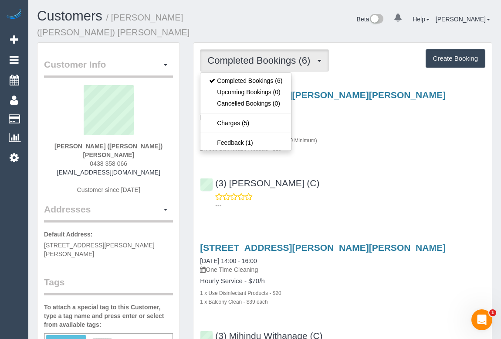
click at [443, 170] on div "(3) Murat Karaman (C) ---" at bounding box center [342, 189] width 298 height 39
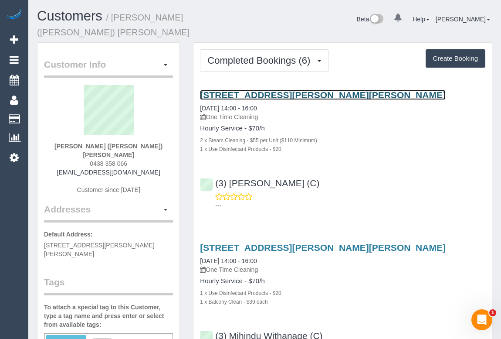
click at [274, 90] on link "9, Porter St, 2, Briar Hill, VIC 3088" at bounding box center [323, 95] width 246 height 10
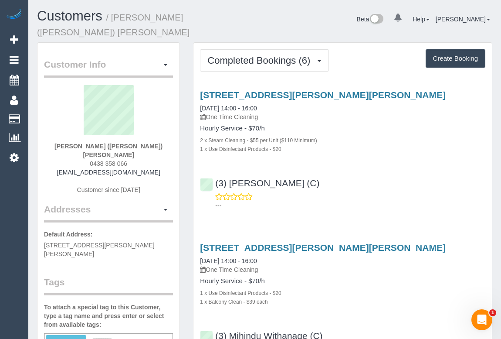
click at [108, 335] on input "text" at bounding box center [105, 340] width 30 height 11
type input "**********"
drag, startPoint x: 75, startPoint y: 152, endPoint x: 157, endPoint y: 154, distance: 82.4
click at [157, 154] on div "Rashelle (Shelley) Wade 0438 358 066 shwadey@outlook.com Customer since 2025" at bounding box center [108, 144] width 129 height 118
copy link "shwadey@outlook.com"
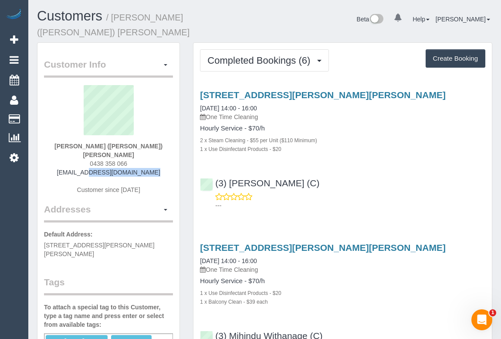
drag, startPoint x: 65, startPoint y: 136, endPoint x: 157, endPoint y: 140, distance: 92.0
click at [157, 140] on div "Rashelle (Shelley) Wade 0438 358 066 shwadey@outlook.com Customer since 2025" at bounding box center [108, 144] width 129 height 118
click at [157, 137] on div "Rashelle (Shelley) Wade 0438 358 066 shwadey@outlook.com Customer since 2025" at bounding box center [108, 144] width 129 height 118
drag, startPoint x: 145, startPoint y: 136, endPoint x: 62, endPoint y: 133, distance: 83.3
click at [62, 133] on div "Rashelle (Shelley) Wade 0438 358 066 shwadey@outlook.com Customer since 2025" at bounding box center [108, 144] width 129 height 118
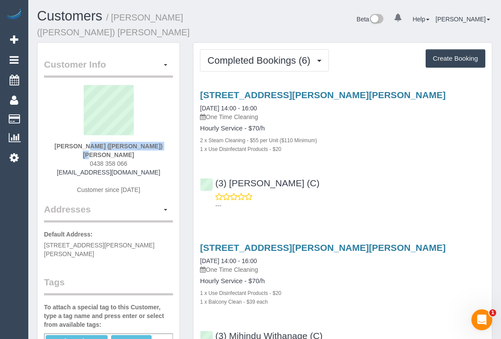
copy strong "Rashelle (Shelley) Wade"
drag, startPoint x: 316, startPoint y: 171, endPoint x: 214, endPoint y: 173, distance: 102.4
click at [214, 173] on div "(3) Murat Karaman (C) ---" at bounding box center [342, 189] width 298 height 39
copy link "(3) Murat Karaman (C)"
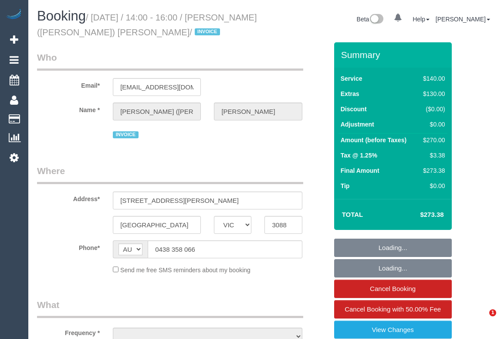
select select "VIC"
select select "object:546"
select select "string:stripe-pm_1RtLkf2GScqysDRVF8d7X6Tr"
select select "number:30"
select select "number:14"
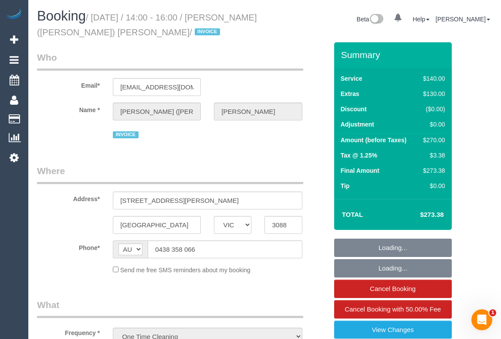
select select "number:19"
select select "number:22"
select select "number:12"
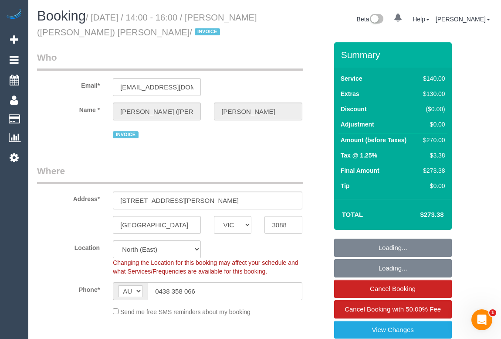
select select "object:1521"
select select "spot1"
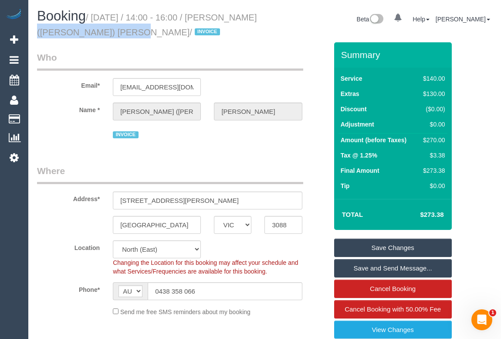
drag, startPoint x: 37, startPoint y: 30, endPoint x: 132, endPoint y: 34, distance: 95.1
click at [132, 34] on small "/ August 09, 2025 / 14:00 - 16:00 / Rashelle (Shelley) Wade / INVOICE" at bounding box center [147, 25] width 220 height 24
copy small "Rashelle (Shelley) Wade"
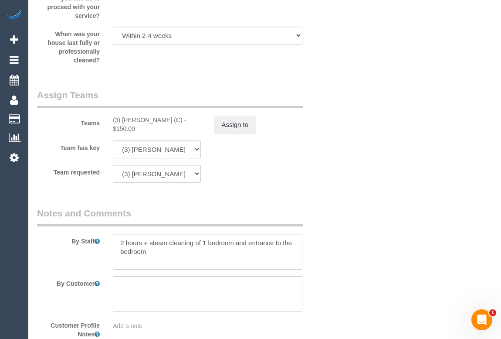
scroll to position [1346, 0]
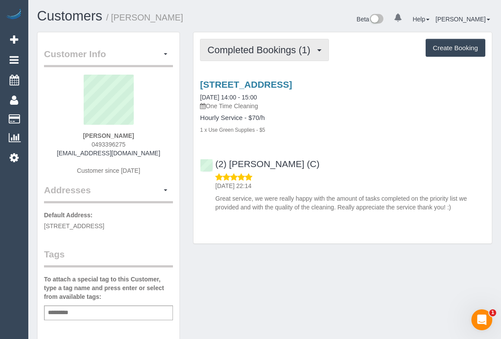
click at [276, 50] on span "Completed Bookings (1)" at bounding box center [260, 49] width 107 height 11
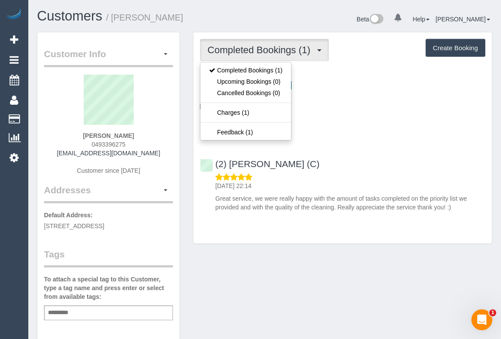
click at [343, 144] on div "[STREET_ADDRESS] [DATE] 14:00 - 15:00 One Time Cleaning Hourly Service - $70/h …" at bounding box center [342, 143] width 298 height 143
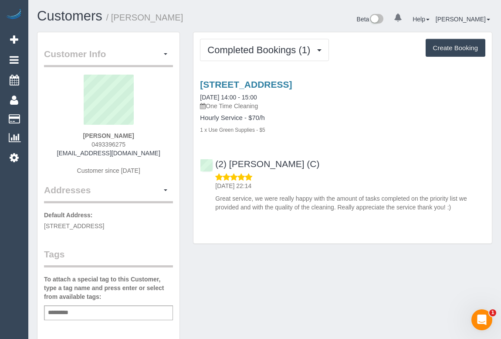
drag, startPoint x: 71, startPoint y: 154, endPoint x: 169, endPoint y: 154, distance: 98.5
click at [169, 154] on div "[PERSON_NAME] 0493396275 [EMAIL_ADDRESS][DOMAIN_NAME] Customer since [DATE]" at bounding box center [108, 129] width 129 height 109
copy link "[EMAIL_ADDRESS][DOMAIN_NAME]"
drag, startPoint x: 85, startPoint y: 132, endPoint x: 138, endPoint y: 132, distance: 53.6
click at [138, 132] on div "[PERSON_NAME] 0493396275 [EMAIL_ADDRESS][DOMAIN_NAME] Customer since [DATE]" at bounding box center [108, 129] width 129 height 109
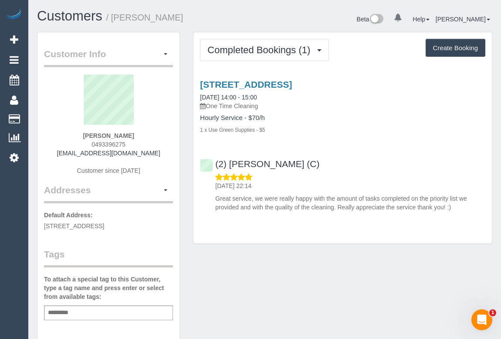
copy strong "[PERSON_NAME]"
drag, startPoint x: 86, startPoint y: 142, endPoint x: 166, endPoint y: 142, distance: 80.2
click at [166, 142] on div "[PERSON_NAME] 0493396275 [EMAIL_ADDRESS][DOMAIN_NAME] Customer since [DATE]" at bounding box center [108, 129] width 129 height 109
copy span "0493396275"
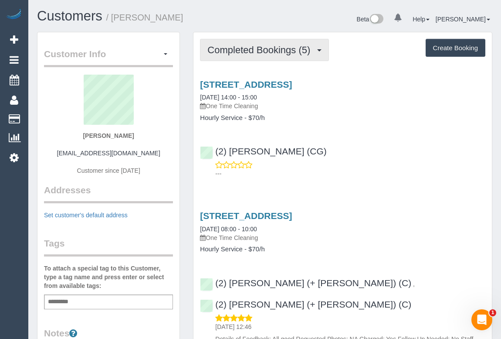
click at [240, 57] on button "Completed Bookings (5)" at bounding box center [264, 50] width 129 height 22
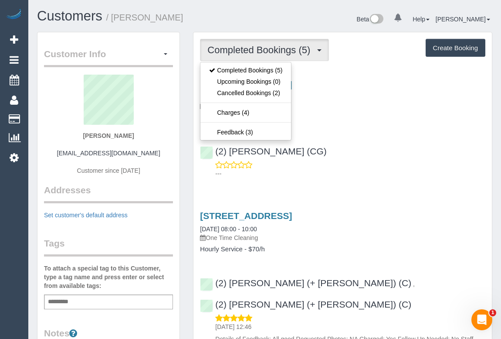
click at [384, 127] on div "9a Riviera Street, Seaford, VIC 3198 09/08/2025 14:00 - 15:00 One Time Cleaning…" at bounding box center [342, 127] width 298 height 110
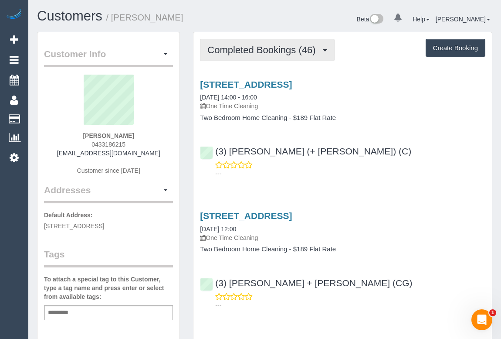
click at [255, 56] on button "Completed Bookings (46)" at bounding box center [267, 50] width 134 height 22
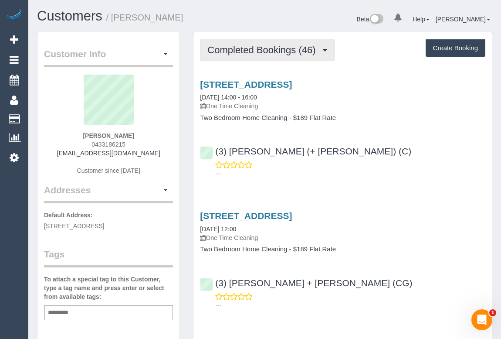
click at [268, 53] on span "Completed Bookings (46)" at bounding box center [263, 49] width 112 height 11
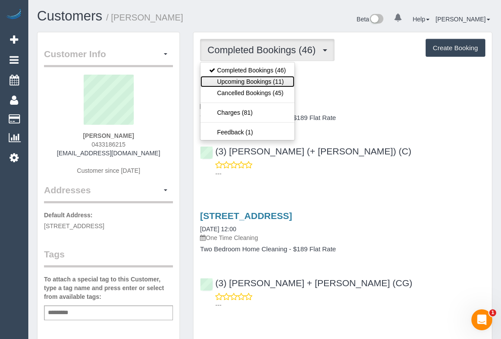
click at [256, 79] on link "Upcoming Bookings (11)" at bounding box center [247, 81] width 94 height 11
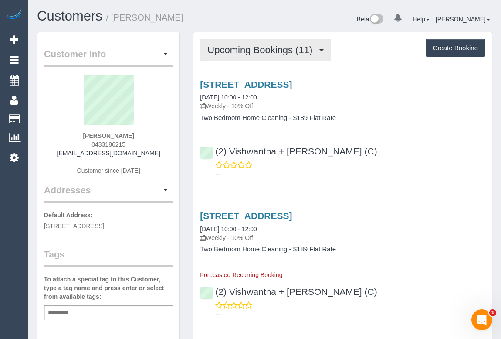
click at [257, 54] on span "Upcoming Bookings (11)" at bounding box center [261, 49] width 109 height 11
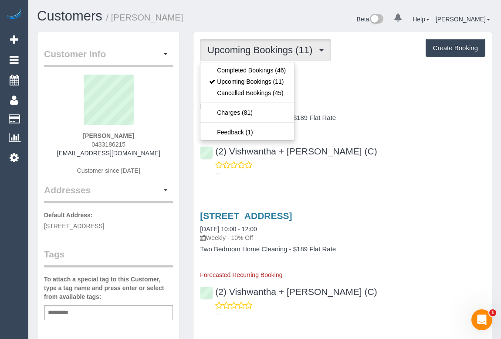
click at [410, 209] on div "[STREET_ADDRESS] [DATE] 10:00 - 12:00 Weekly - 10% Off Two Bedroom Home Cleanin…" at bounding box center [342, 262] width 298 height 119
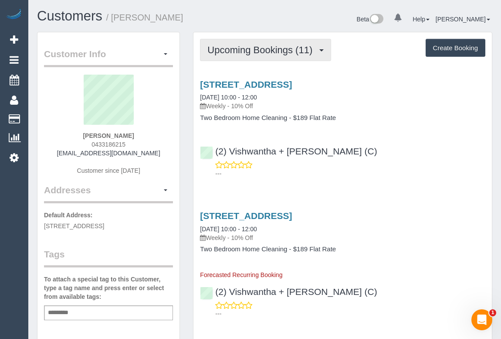
click at [239, 52] on span "Upcoming Bookings (11)" at bounding box center [261, 49] width 109 height 11
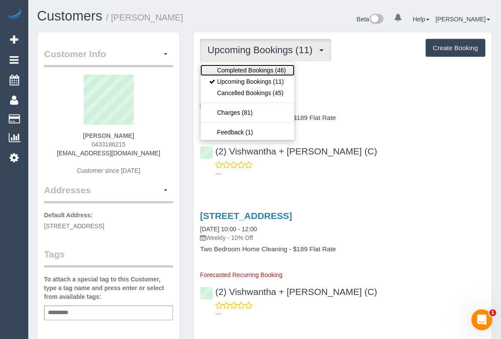
click at [237, 69] on link "Completed Bookings (46)" at bounding box center [247, 69] width 94 height 11
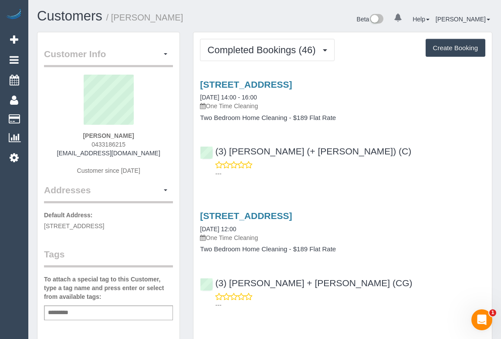
drag, startPoint x: 87, startPoint y: 144, endPoint x: 138, endPoint y: 146, distance: 51.0
click at [138, 146] on div "[PERSON_NAME] 0433186215 [EMAIL_ADDRESS][DOMAIN_NAME] Customer since [DATE]" at bounding box center [108, 129] width 129 height 109
copy span "0433186215"
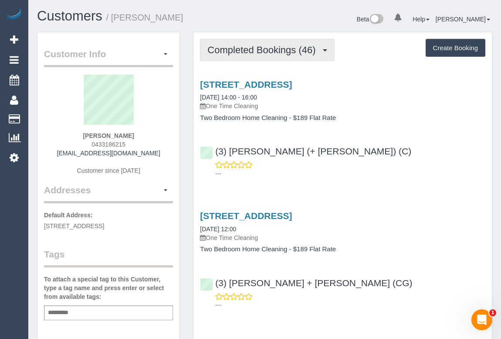
click at [243, 54] on span "Completed Bookings (46)" at bounding box center [263, 49] width 112 height 11
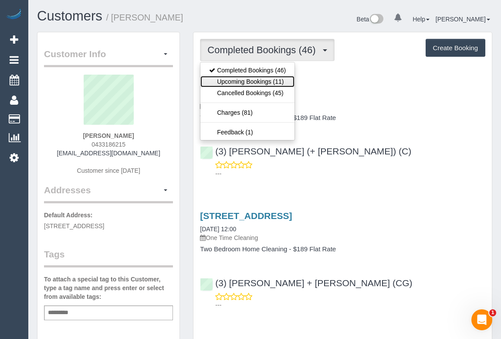
click at [240, 82] on link "Upcoming Bookings (11)" at bounding box center [247, 81] width 94 height 11
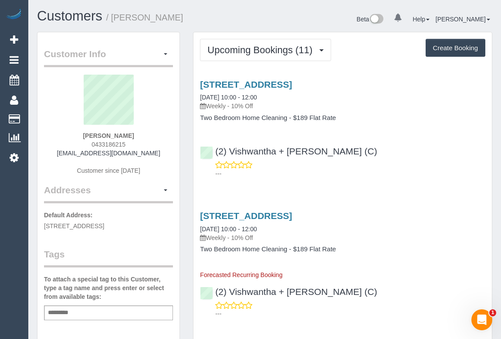
click at [392, 173] on p "---" at bounding box center [350, 173] width 270 height 9
